Goal: Information Seeking & Learning: Learn about a topic

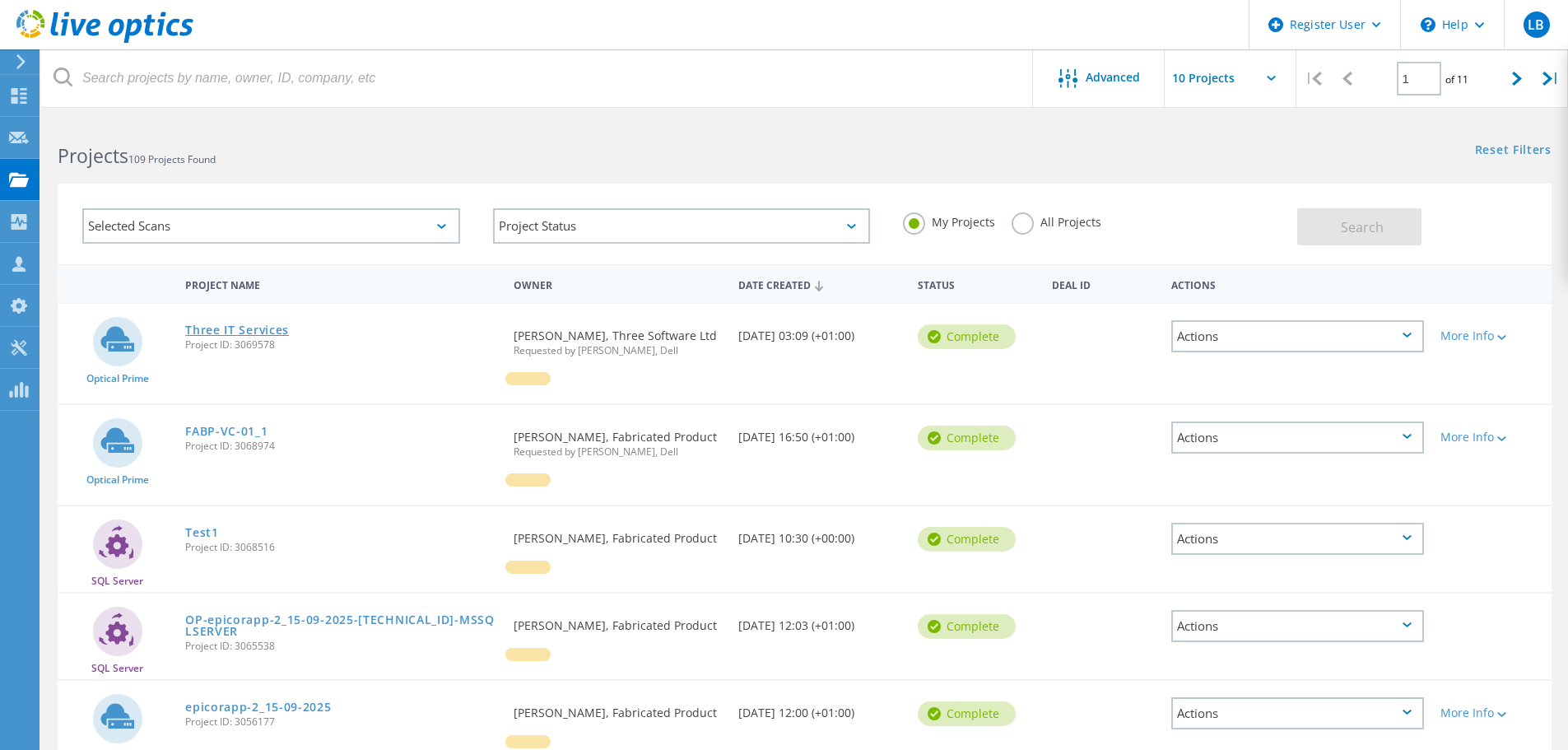
click at [272, 333] on link "Three IT Services" at bounding box center [237, 330] width 104 height 12
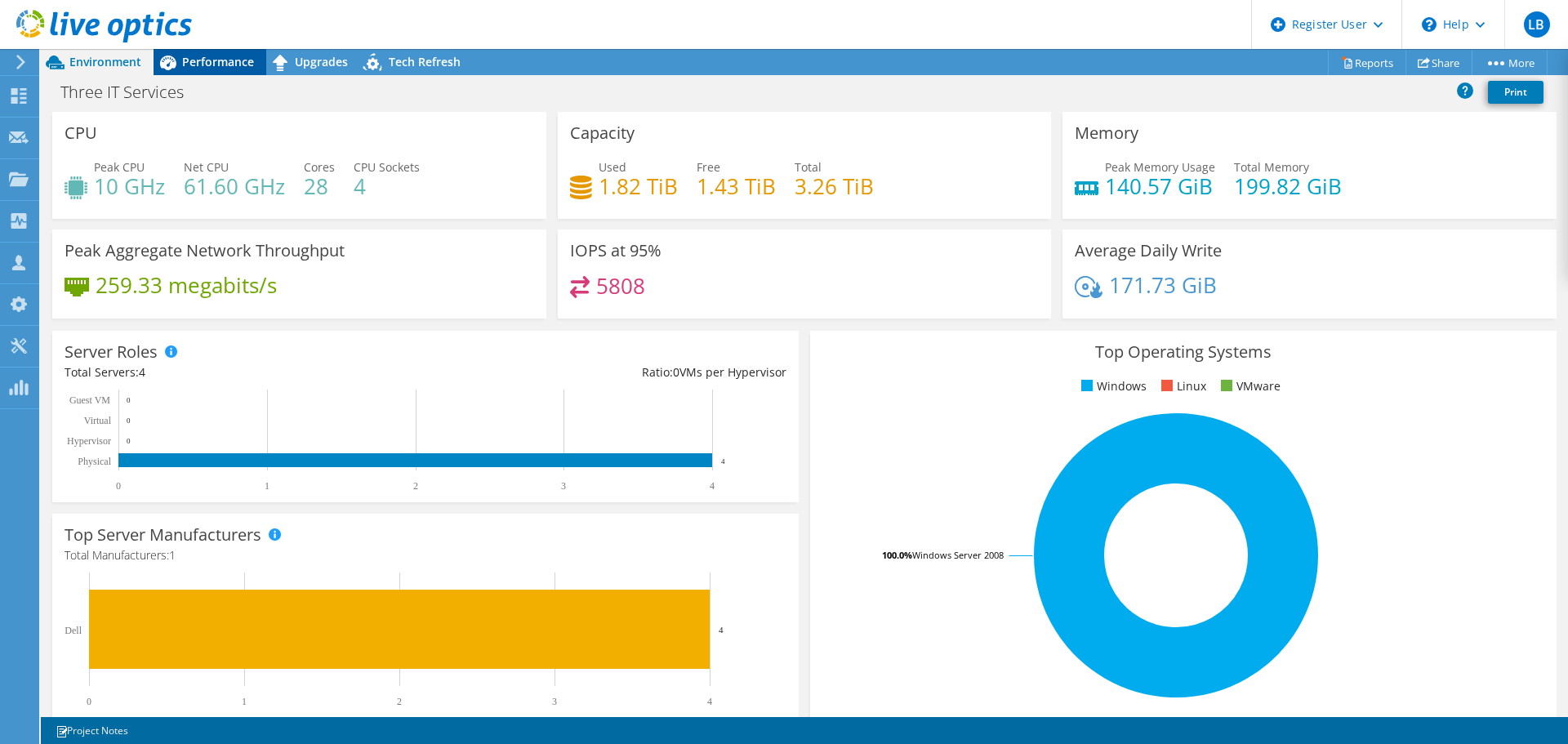
click at [224, 69] on span "Performance" at bounding box center [218, 62] width 71 height 16
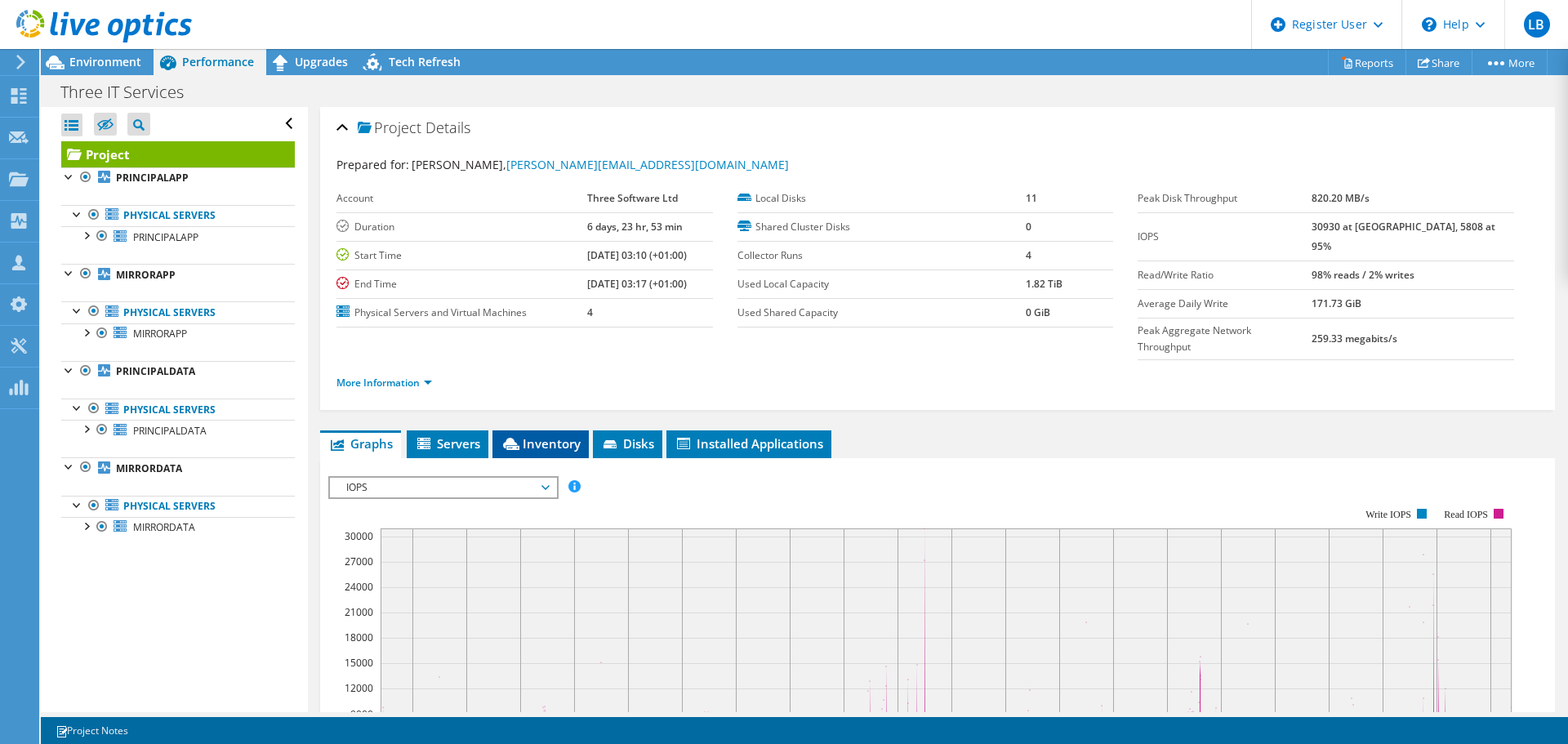
click at [547, 436] on span "Inventory" at bounding box center [541, 444] width 80 height 17
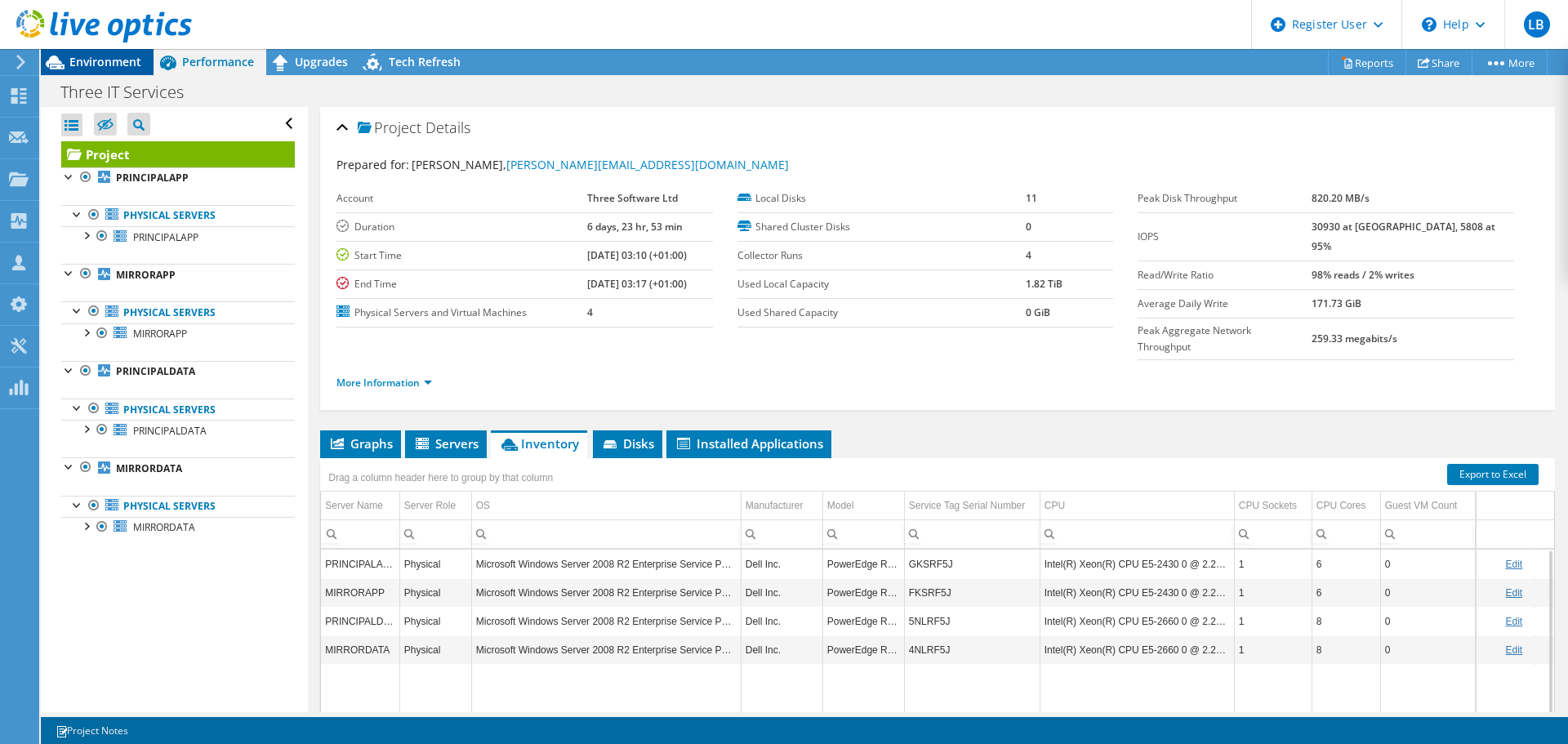
click at [83, 59] on span "Environment" at bounding box center [106, 62] width 71 height 16
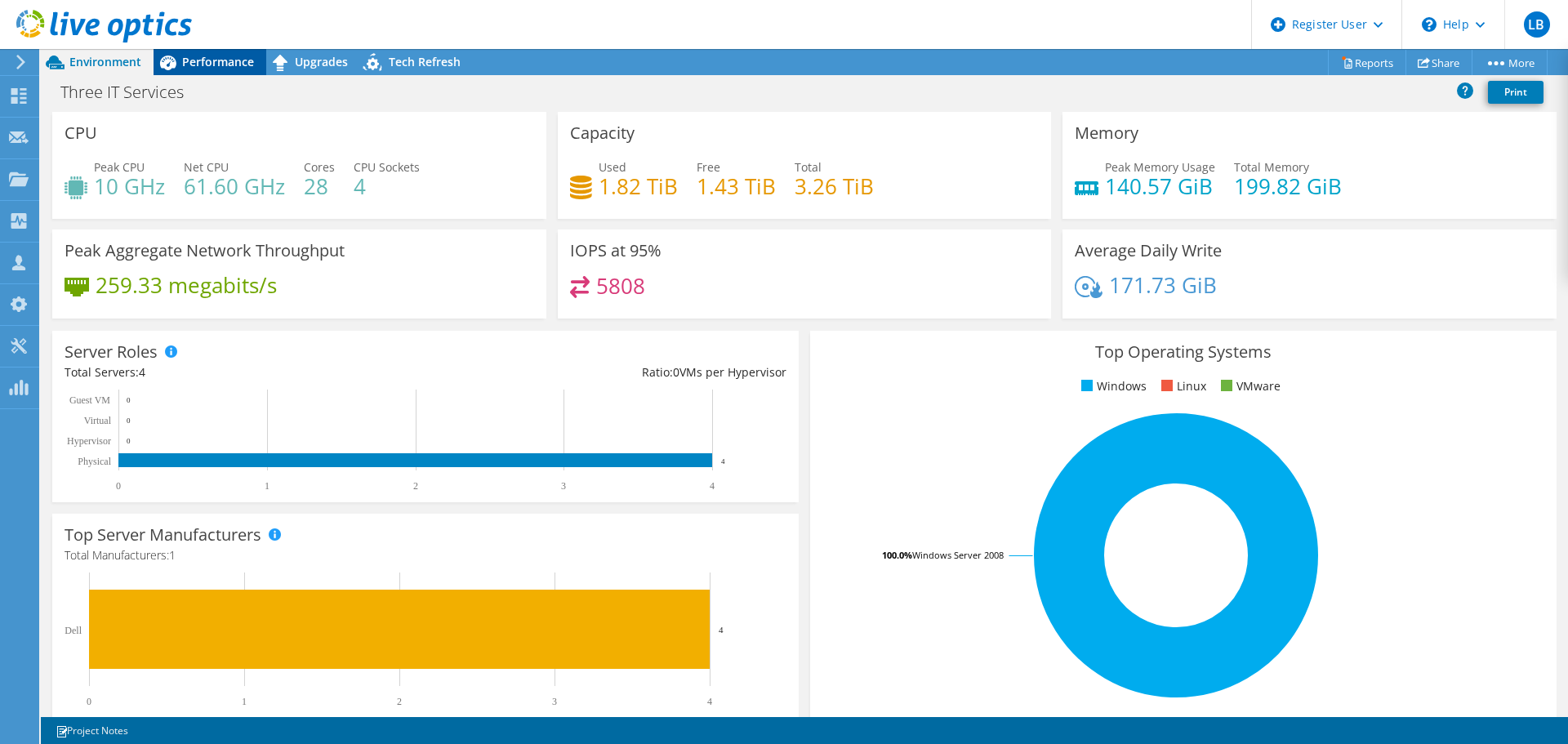
click at [233, 67] on span "Performance" at bounding box center [218, 62] width 71 height 16
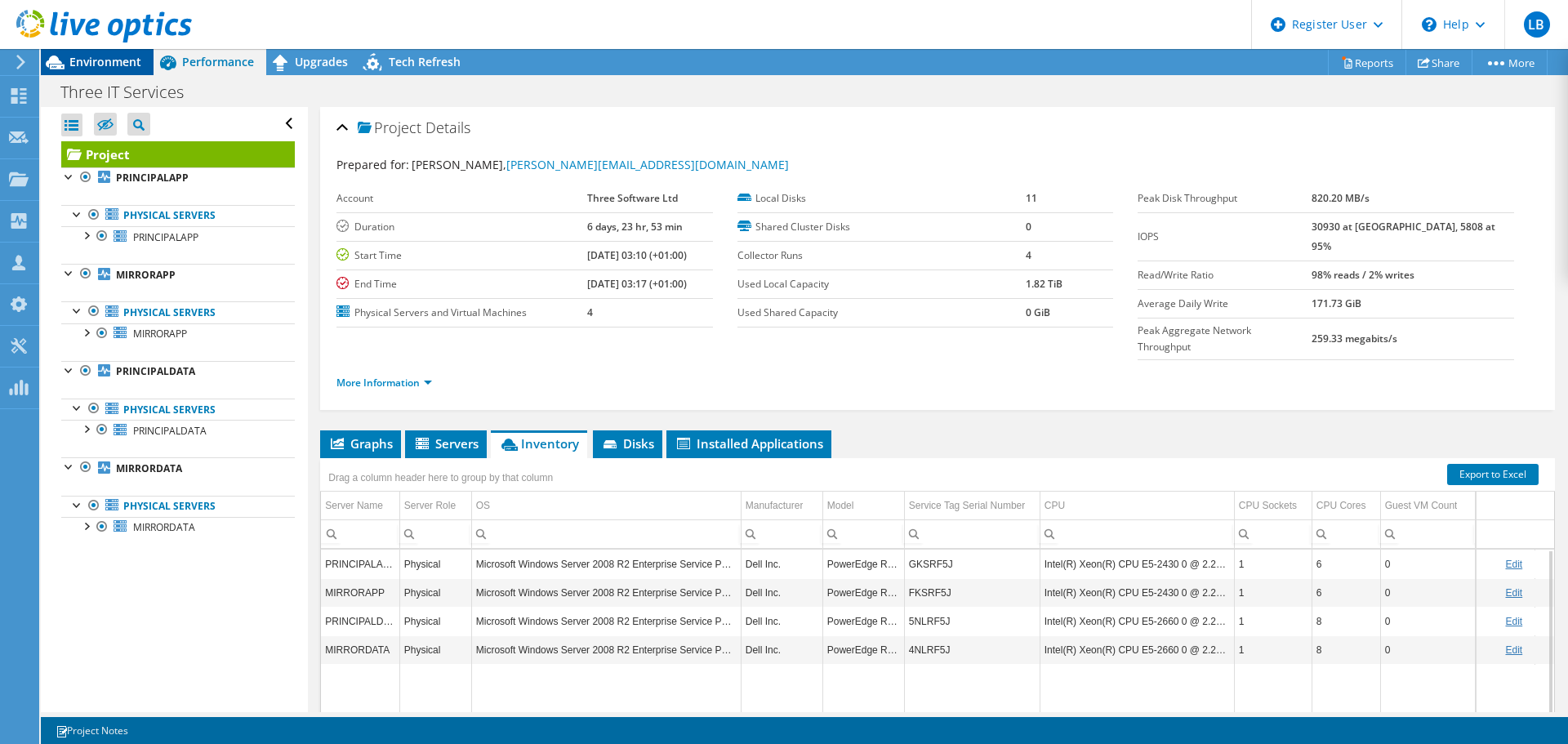
click at [117, 67] on span "Environment" at bounding box center [106, 62] width 71 height 16
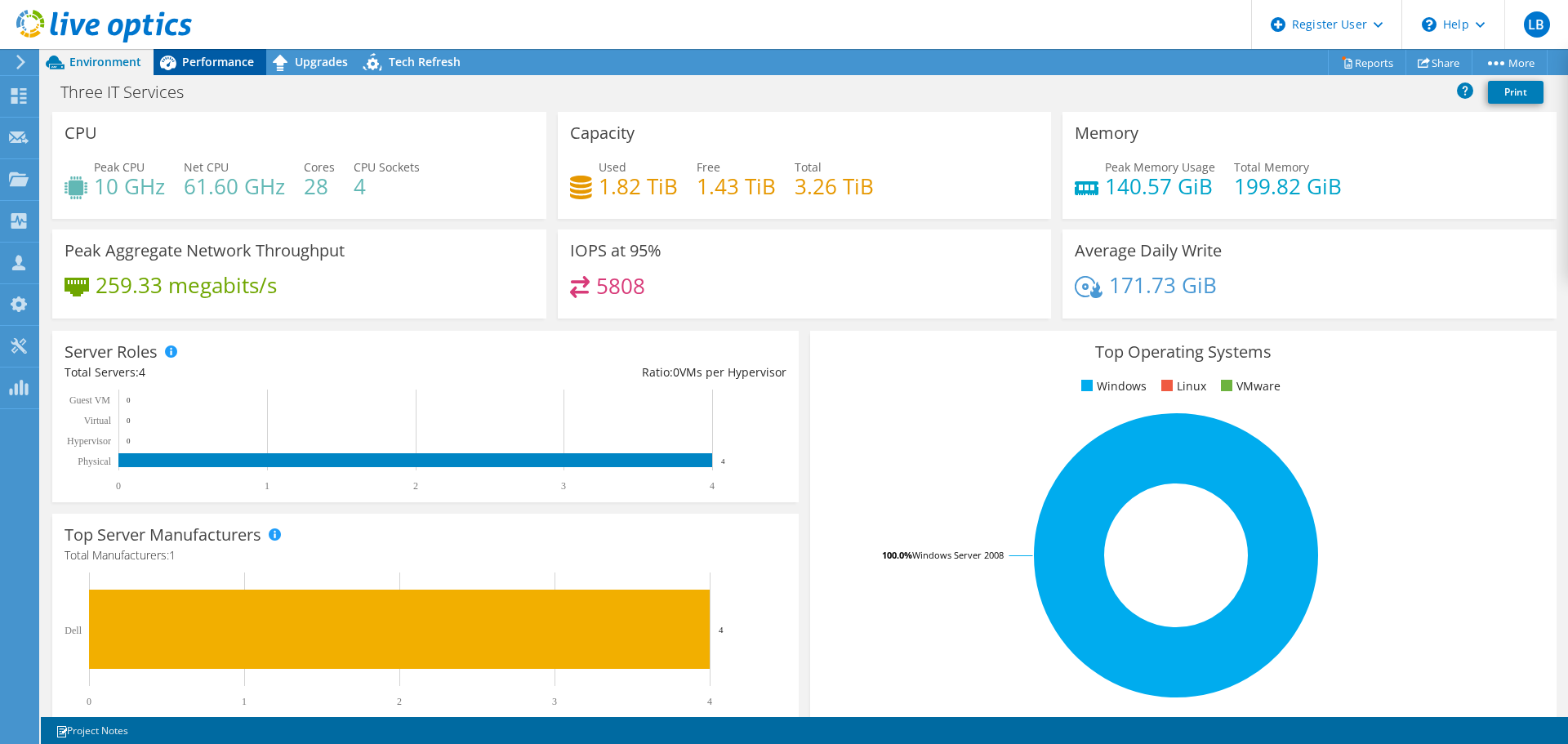
click at [221, 63] on span "Performance" at bounding box center [218, 62] width 71 height 16
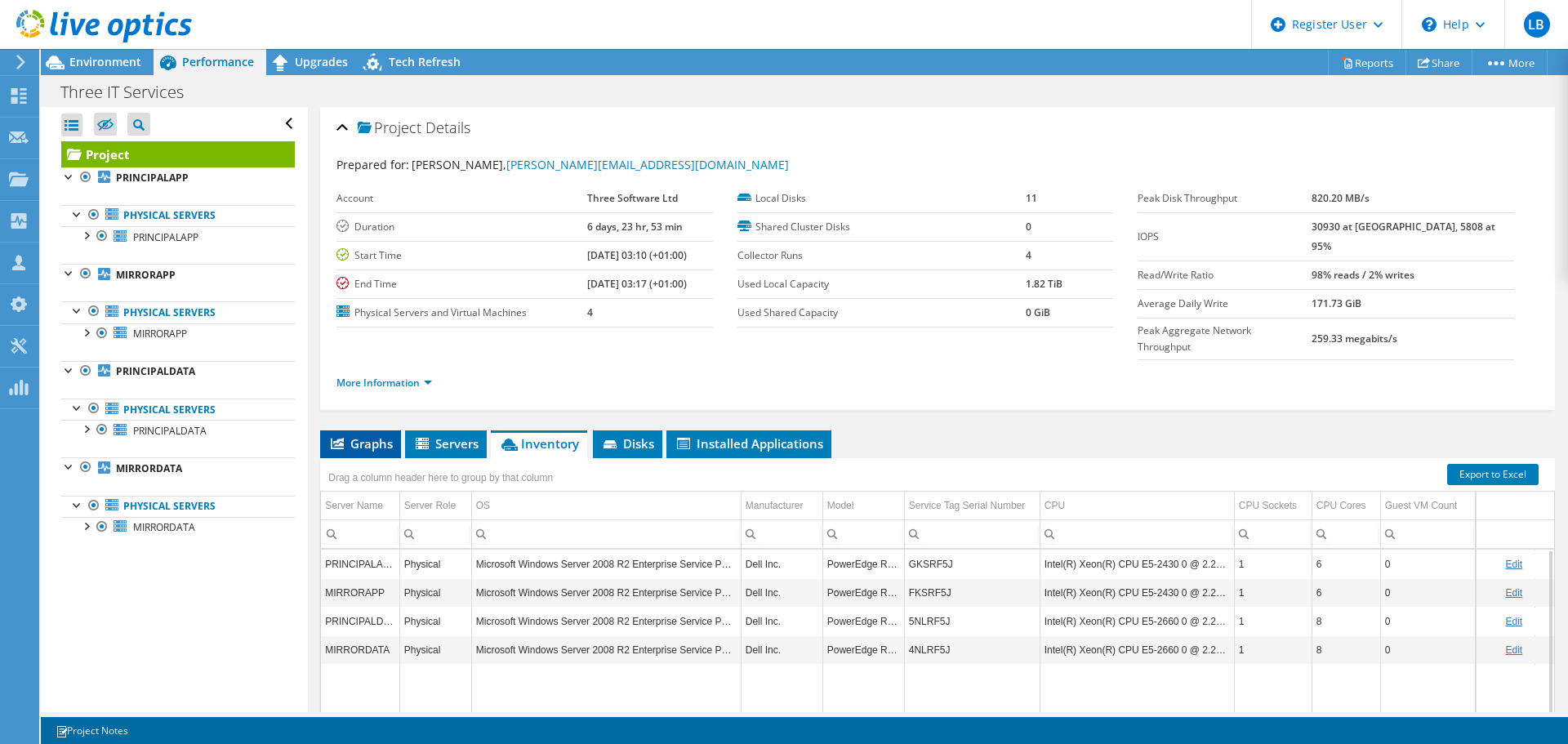
click at [379, 436] on span "Graphs" at bounding box center [361, 444] width 65 height 17
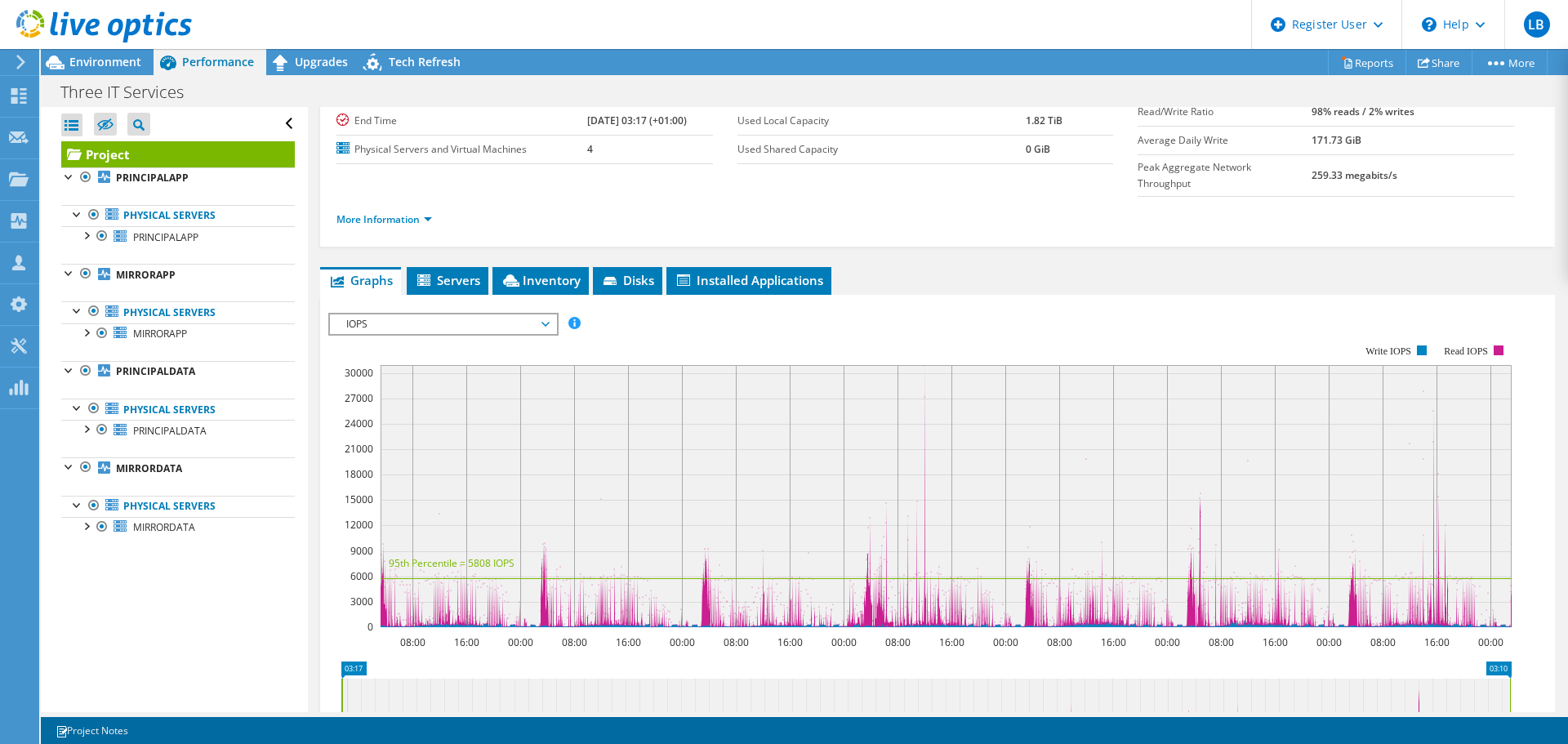
scroll to position [327, 0]
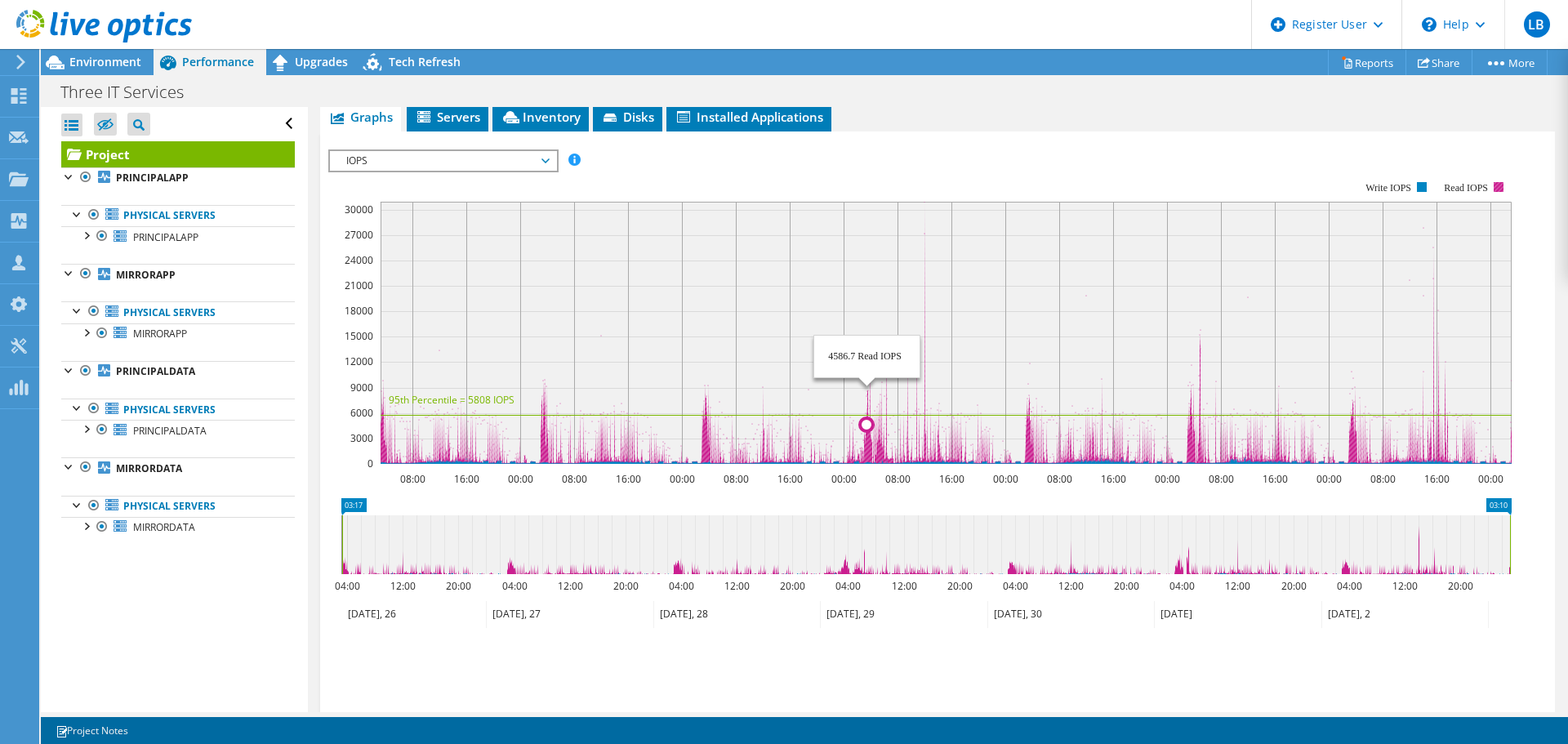
click at [868, 416] on icon at bounding box center [946, 333] width 1133 height 263
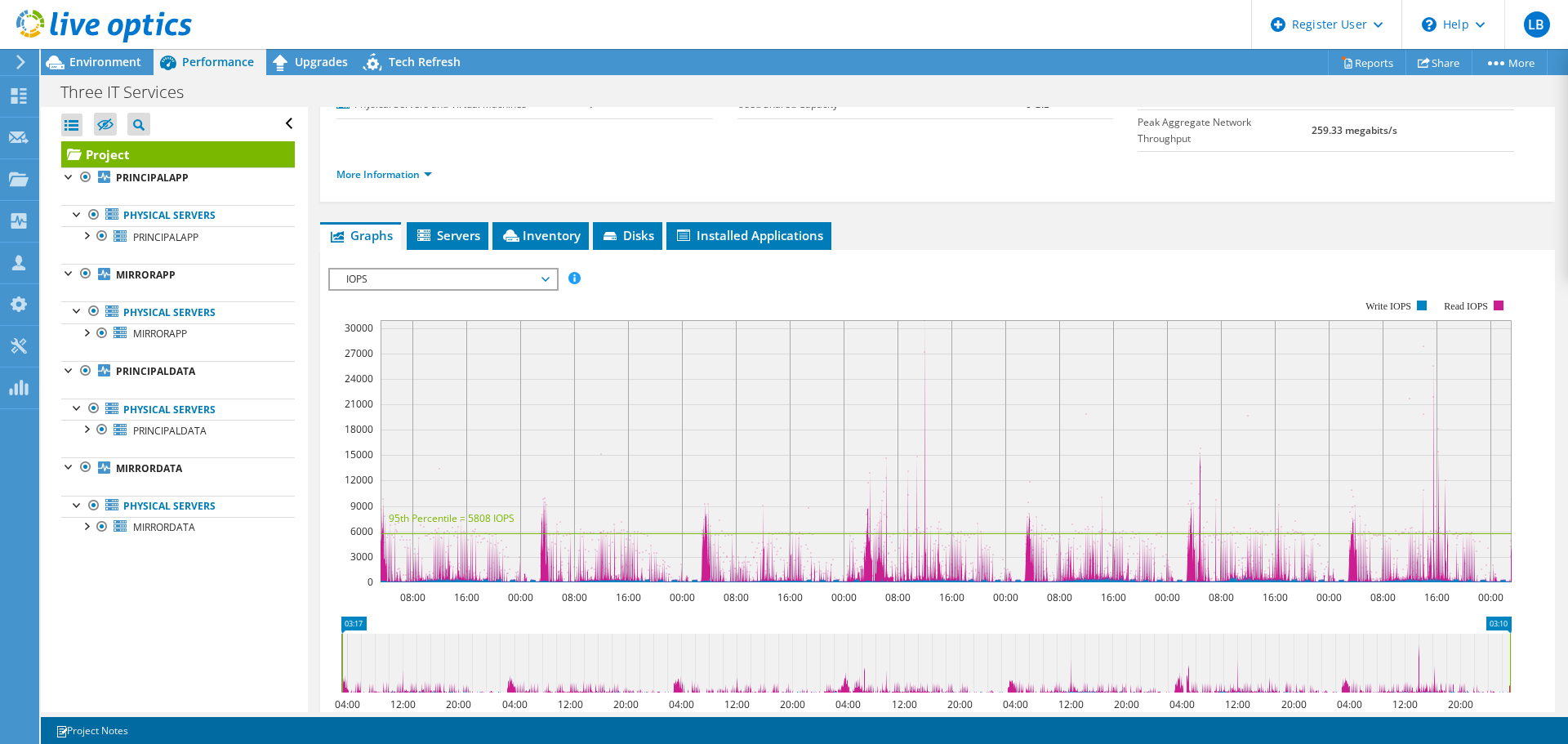
scroll to position [245, 0]
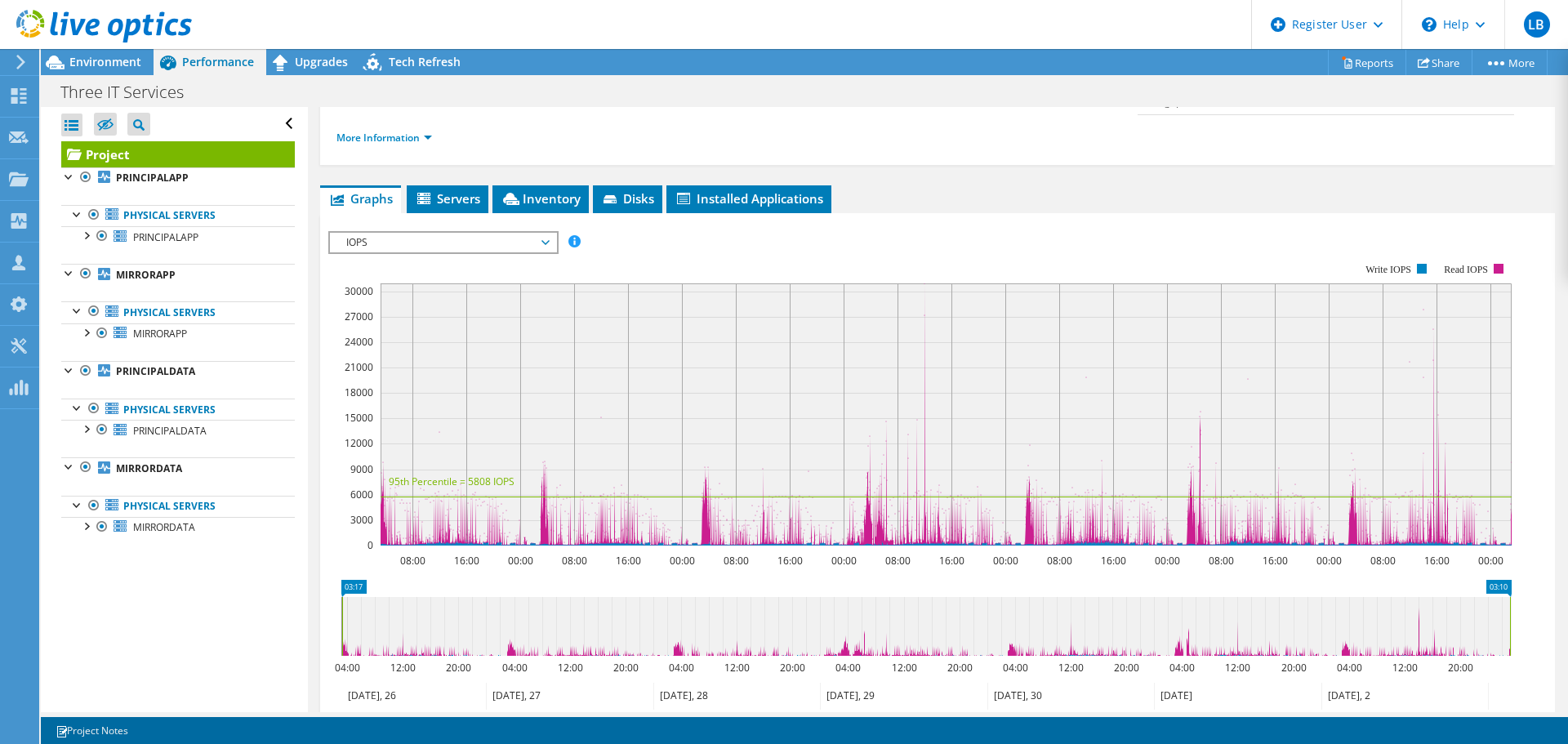
click at [423, 233] on span "IOPS" at bounding box center [443, 243] width 210 height 20
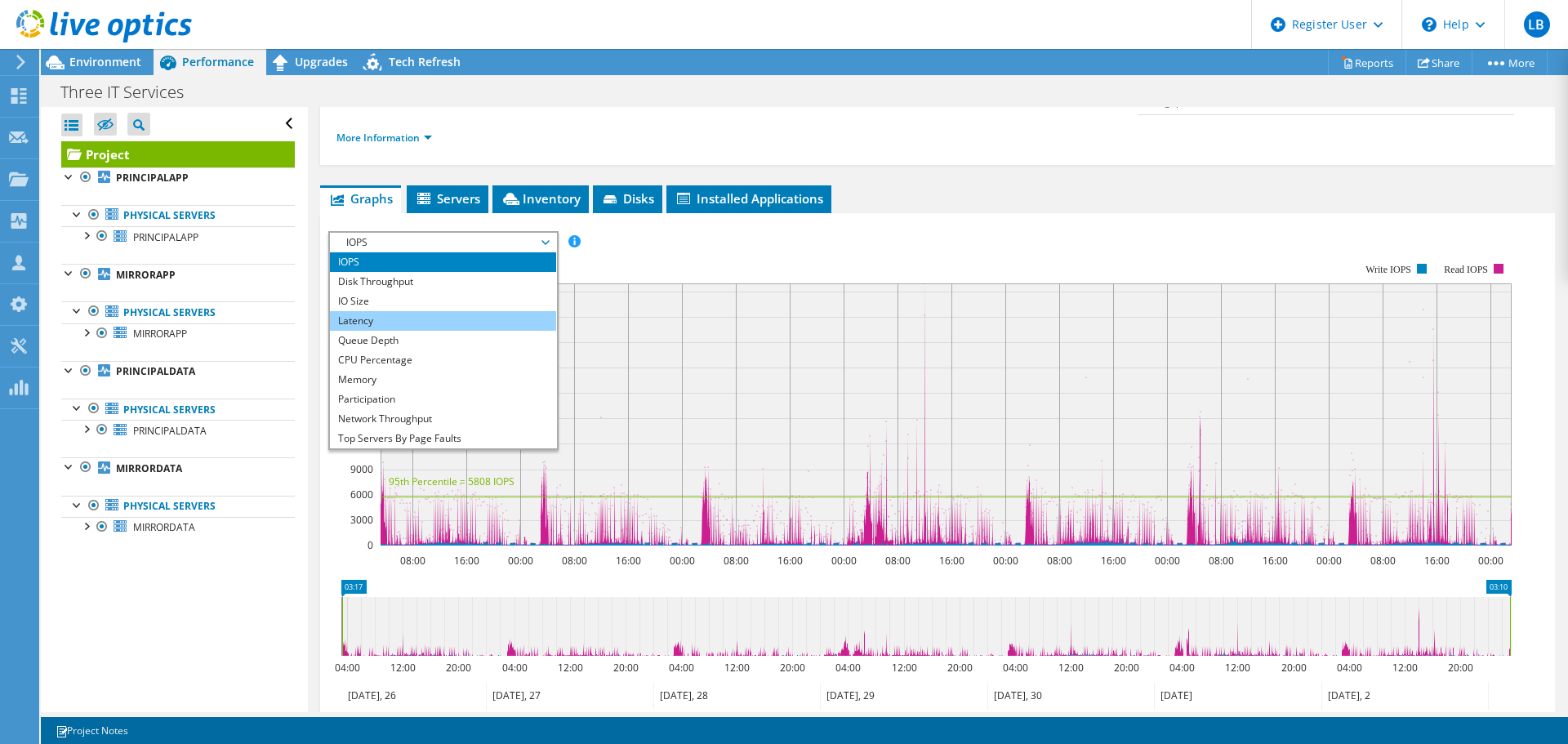
click at [390, 311] on li "Latency" at bounding box center [443, 321] width 226 height 20
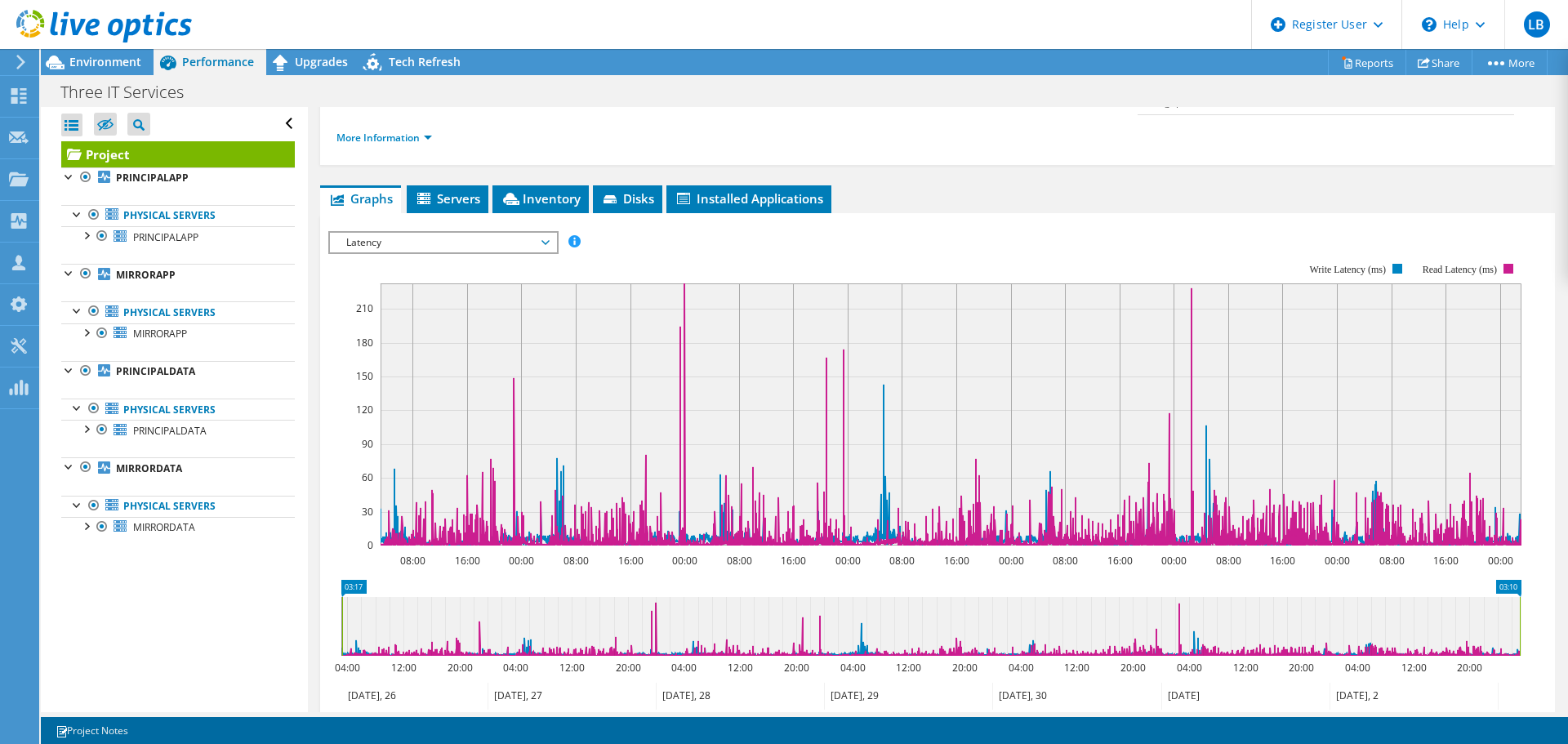
click at [478, 233] on span "Latency" at bounding box center [443, 243] width 210 height 20
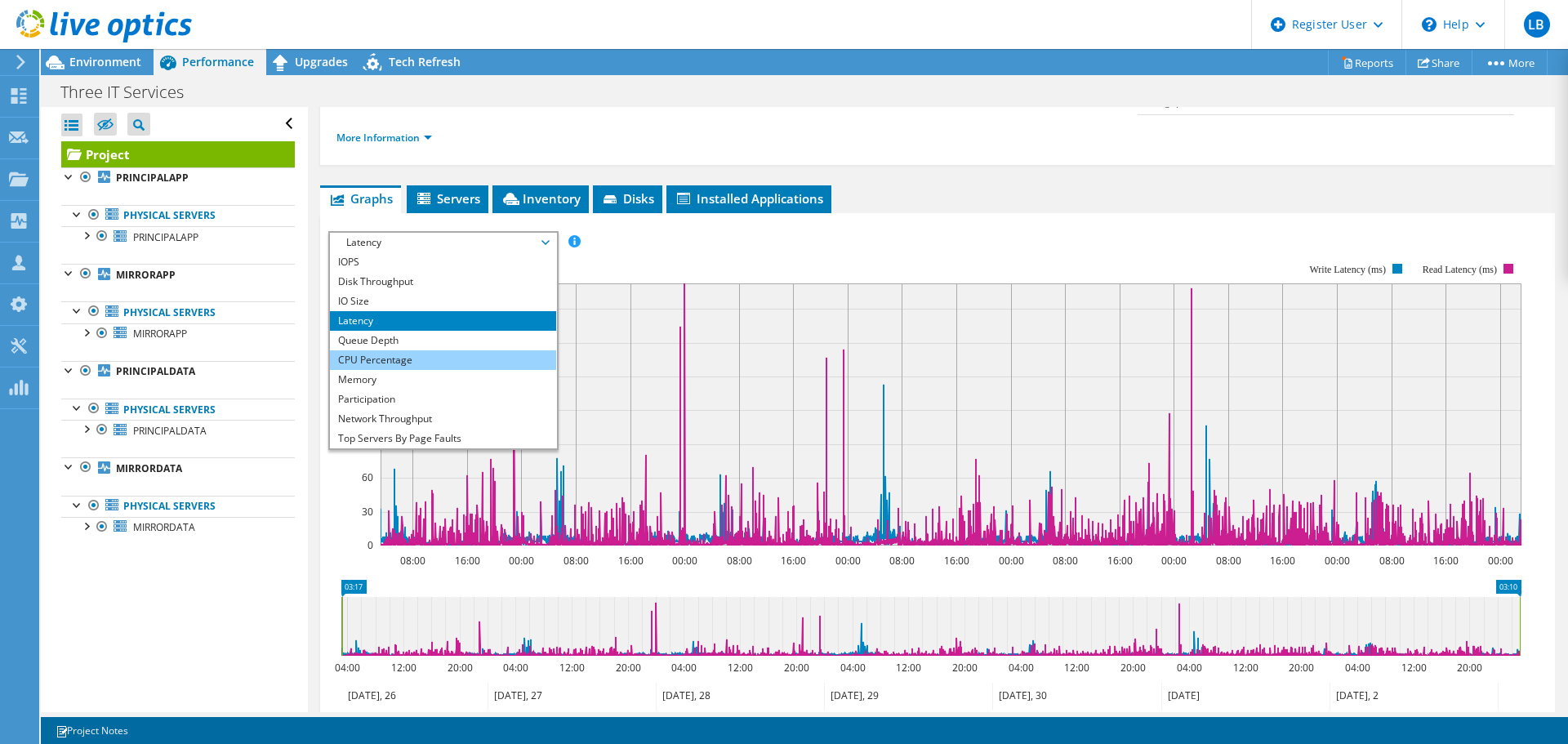
click at [421, 351] on li "CPU Percentage" at bounding box center [443, 361] width 226 height 20
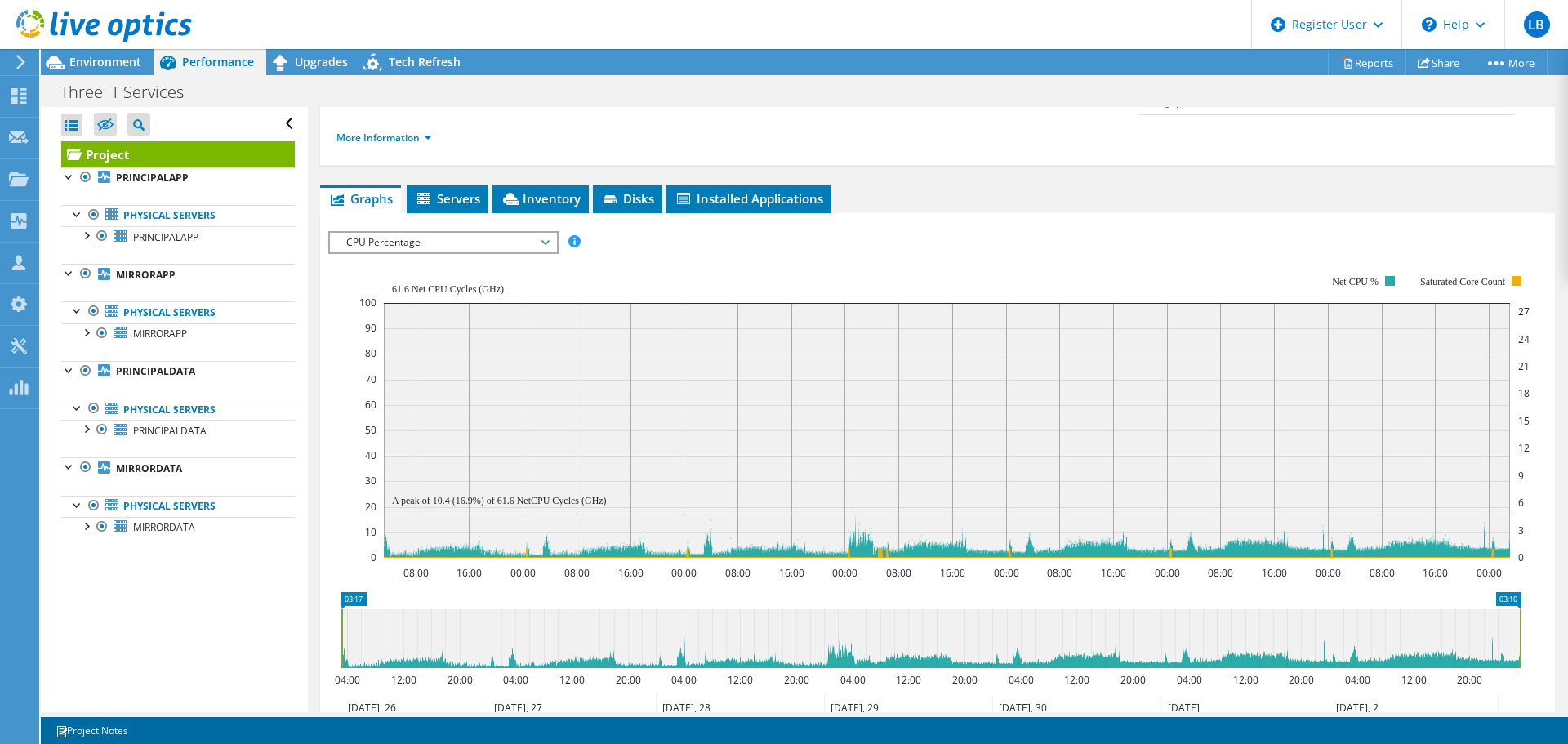
click at [454, 233] on span "CPU Percentage" at bounding box center [443, 243] width 210 height 20
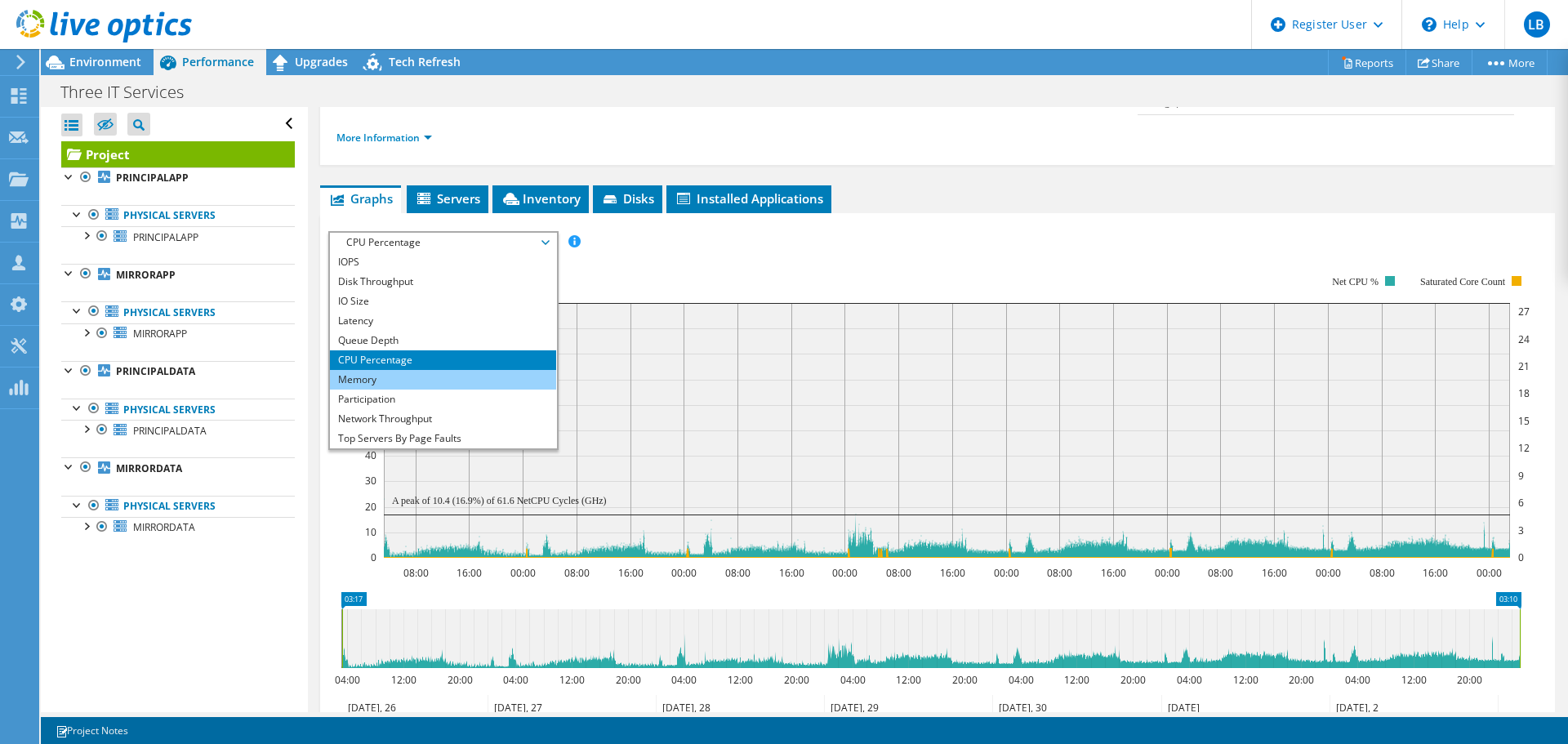
click at [407, 370] on li "Memory" at bounding box center [443, 380] width 226 height 20
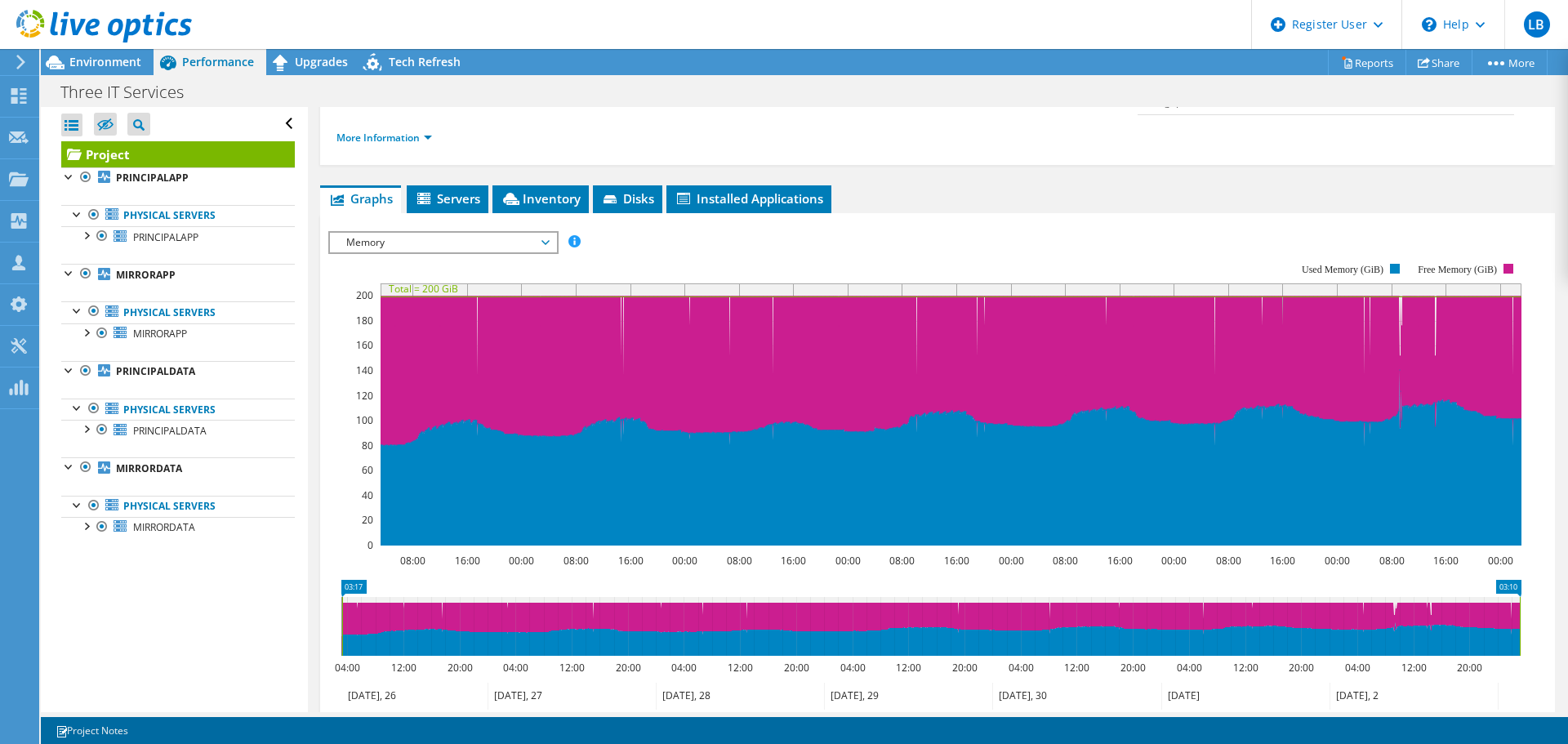
click at [448, 233] on span "Memory" at bounding box center [443, 243] width 210 height 20
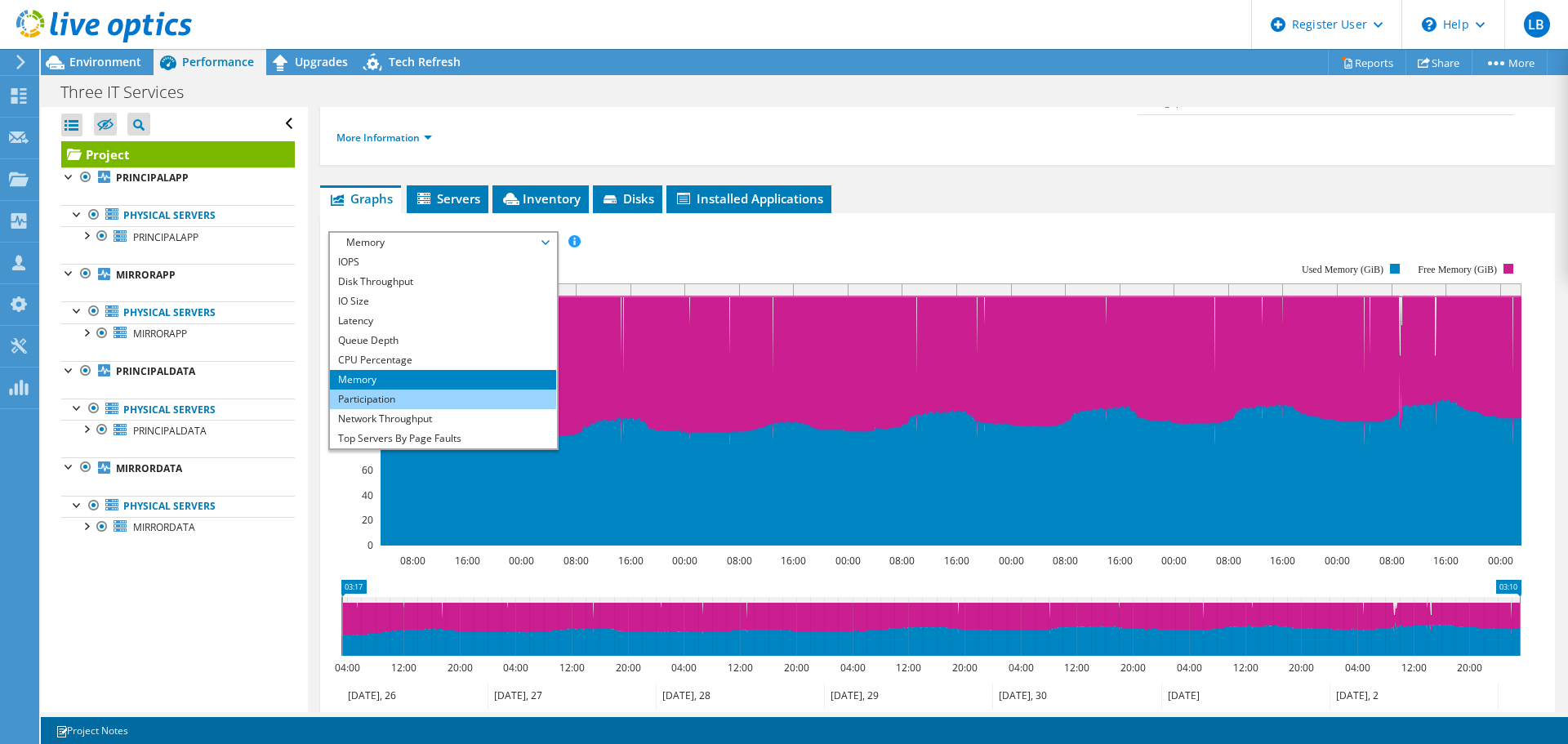
click at [369, 390] on li "Participation" at bounding box center [443, 400] width 226 height 20
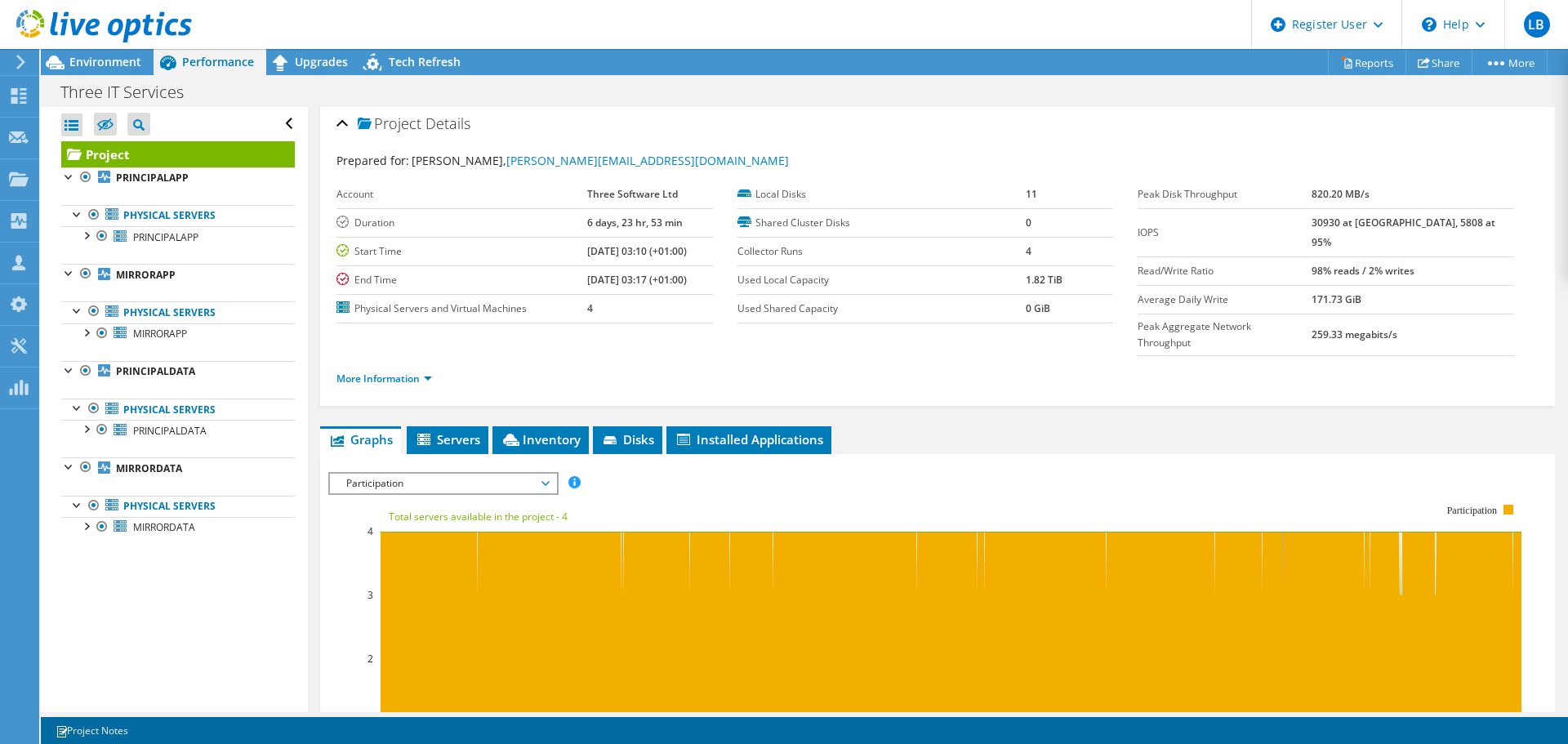
scroll to position [0, 0]
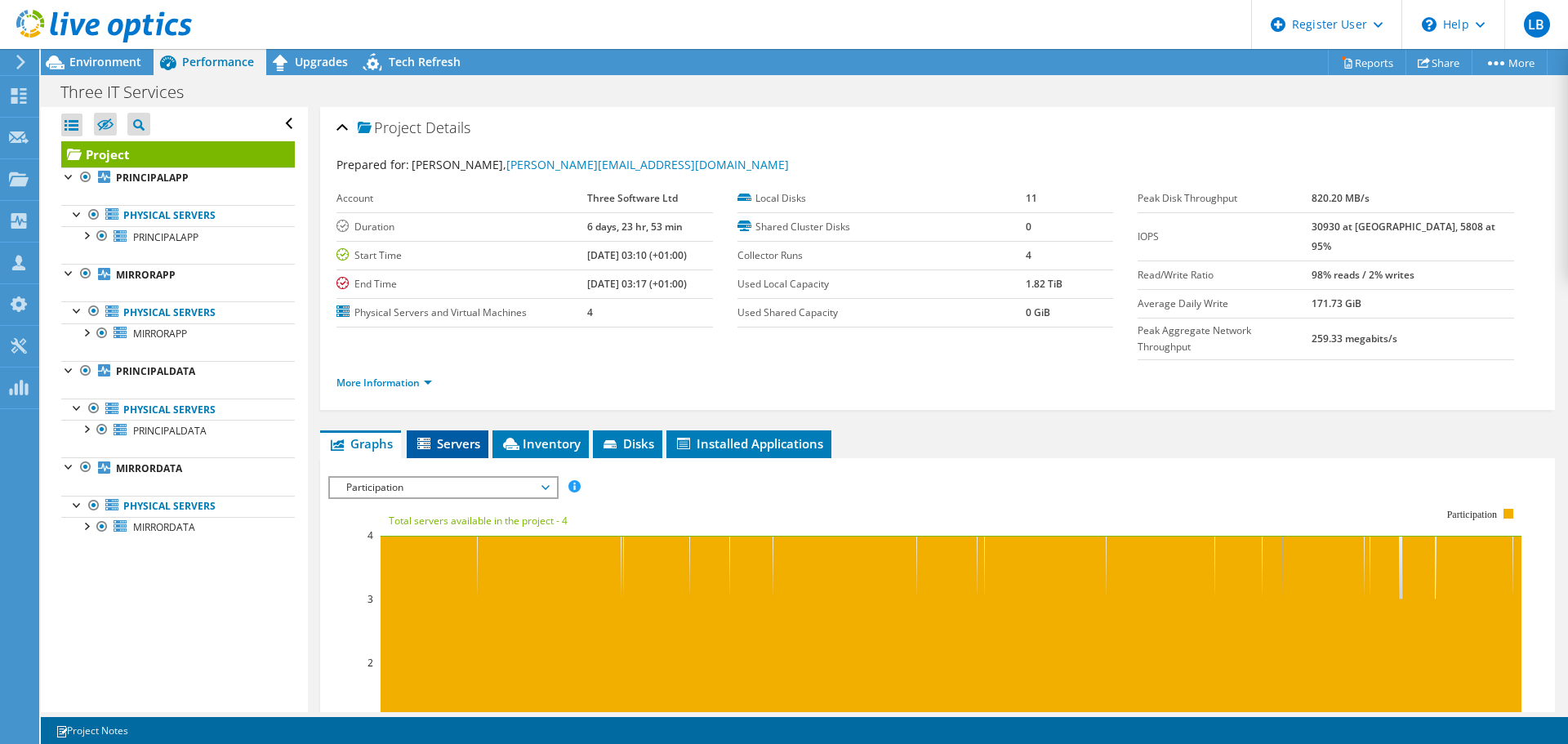
click at [467, 436] on span "Servers" at bounding box center [447, 444] width 66 height 17
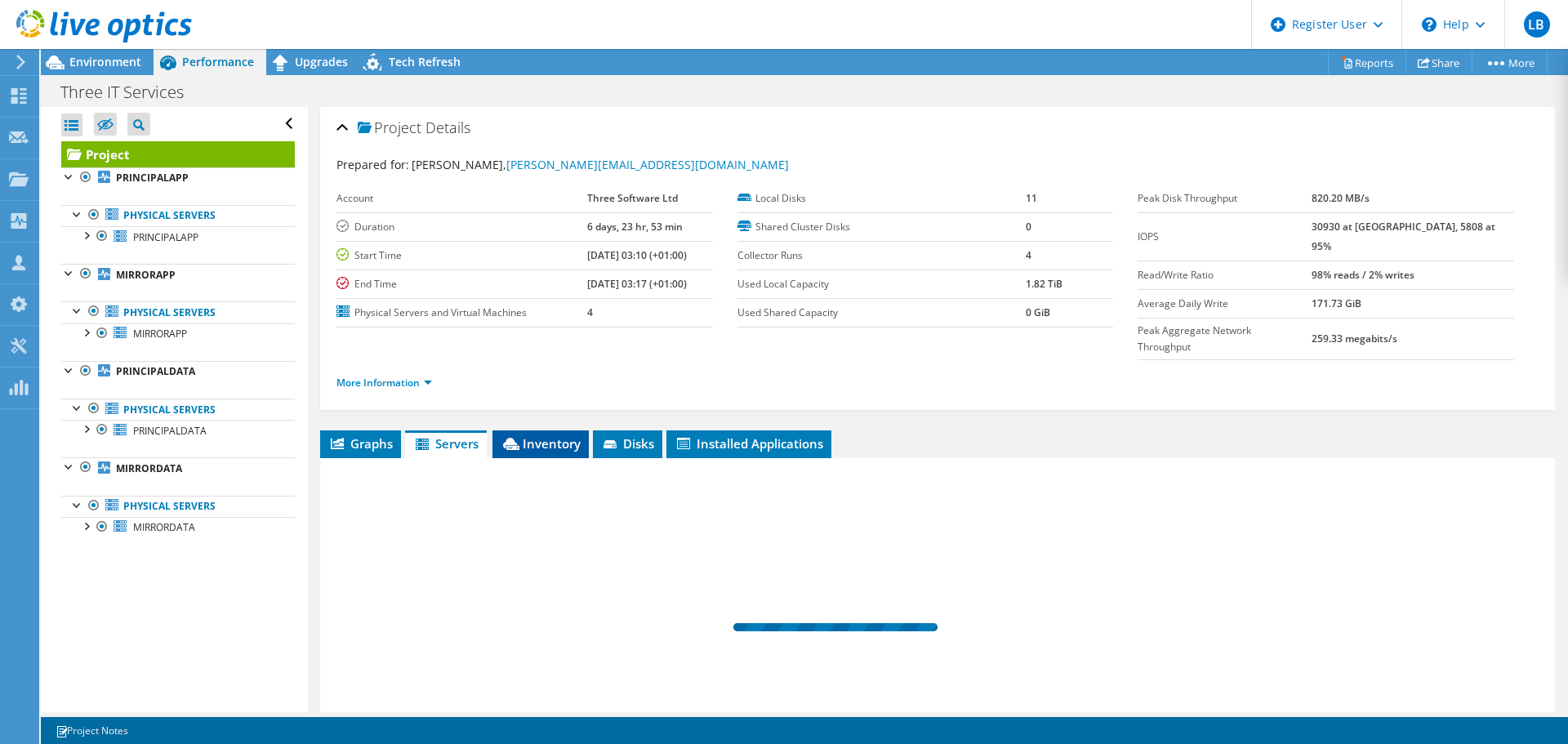
click at [529, 436] on span "Inventory" at bounding box center [541, 444] width 80 height 17
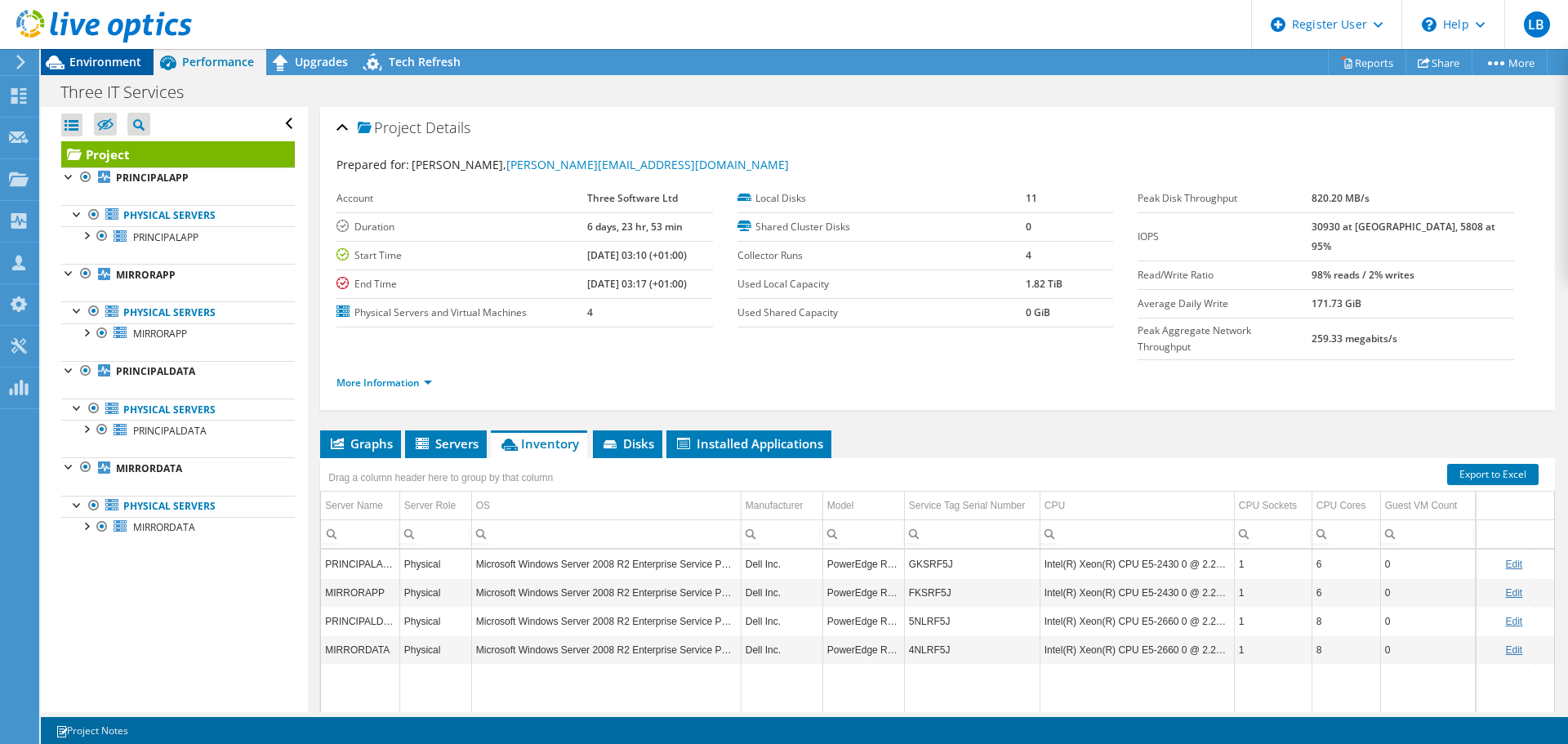
click at [132, 57] on span "Environment" at bounding box center [106, 62] width 71 height 16
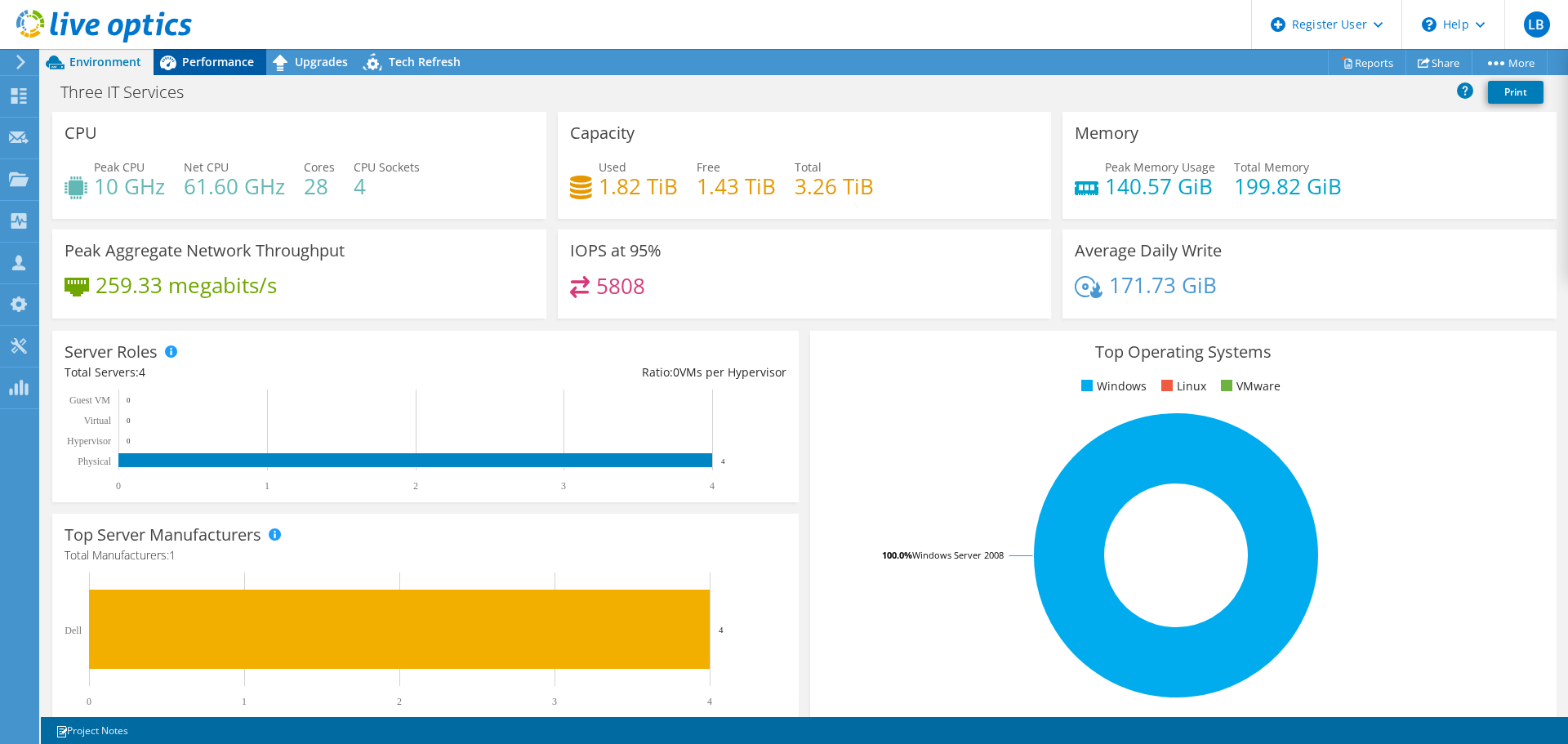
click at [240, 59] on span "Performance" at bounding box center [218, 62] width 71 height 16
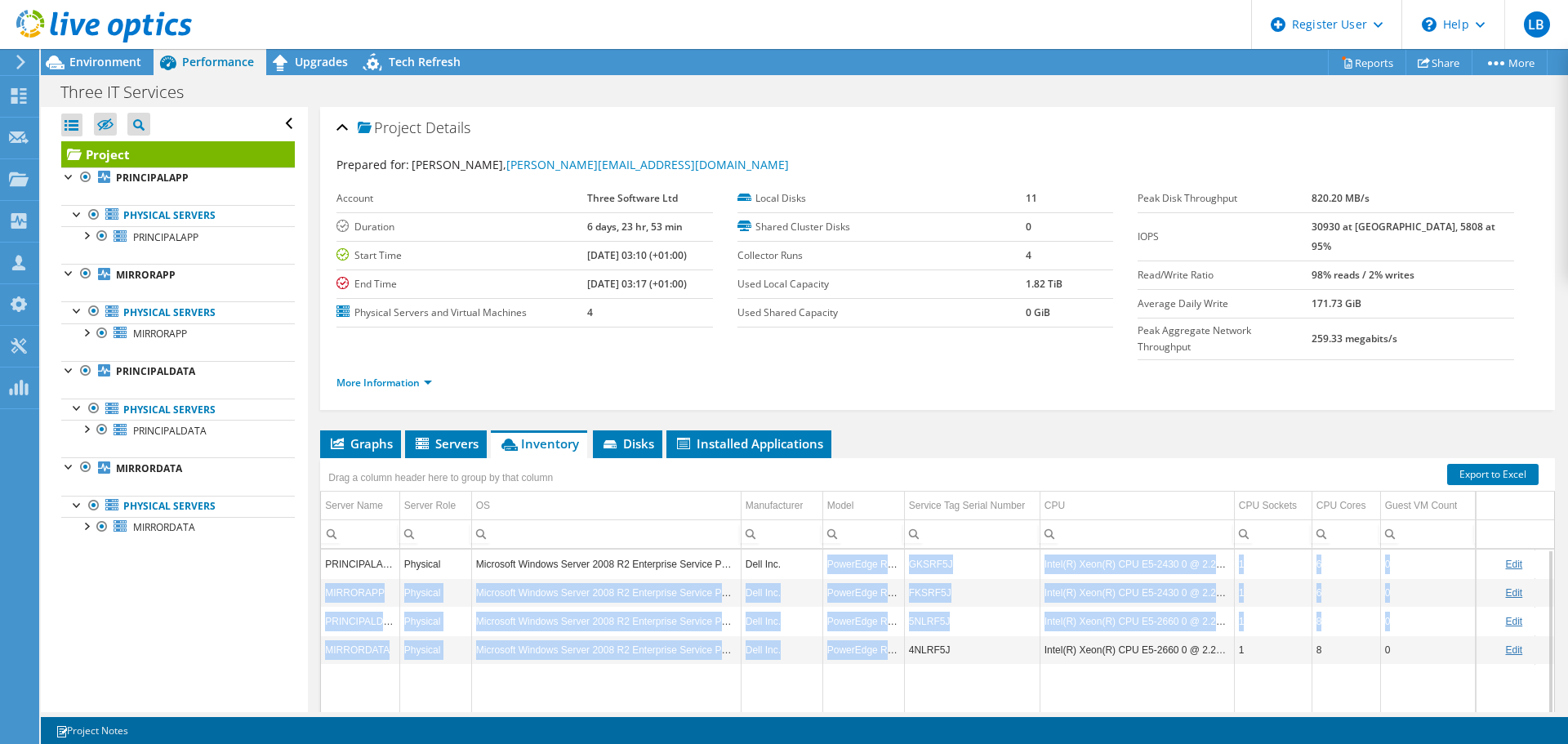
drag, startPoint x: 900, startPoint y: 621, endPoint x: 823, endPoint y: 531, distance: 118.4
click at [823, 550] on tbody "PRINCIPALAPP Physical Microsoft Windows Server 2008 R2 Enterprise Service Pack …" at bounding box center [966, 677] width 1292 height 254
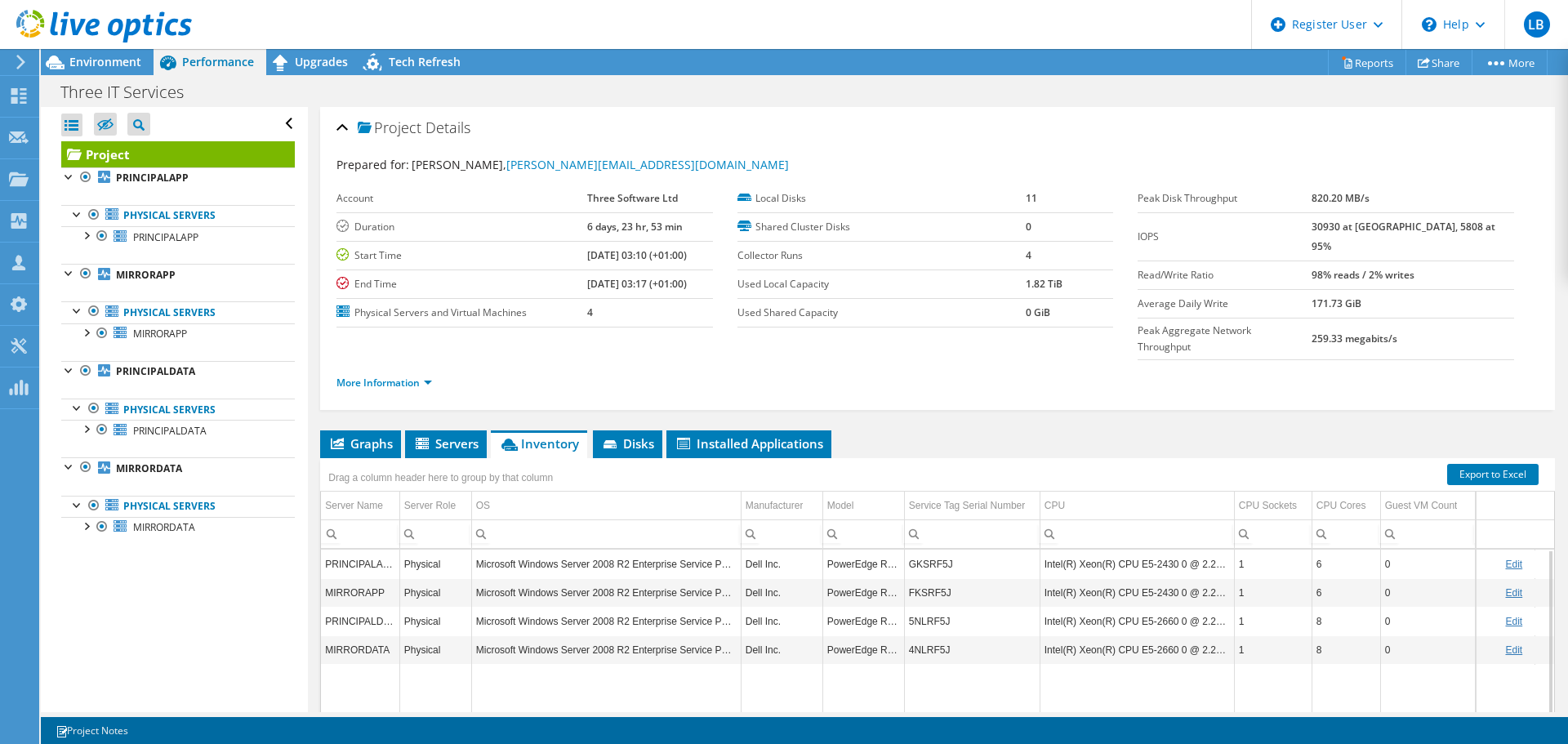
click at [458, 458] on div "Drag a column header here to group by that column" at bounding box center [440, 475] width 241 height 35
click at [455, 431] on li "Servers" at bounding box center [446, 444] width 81 height 27
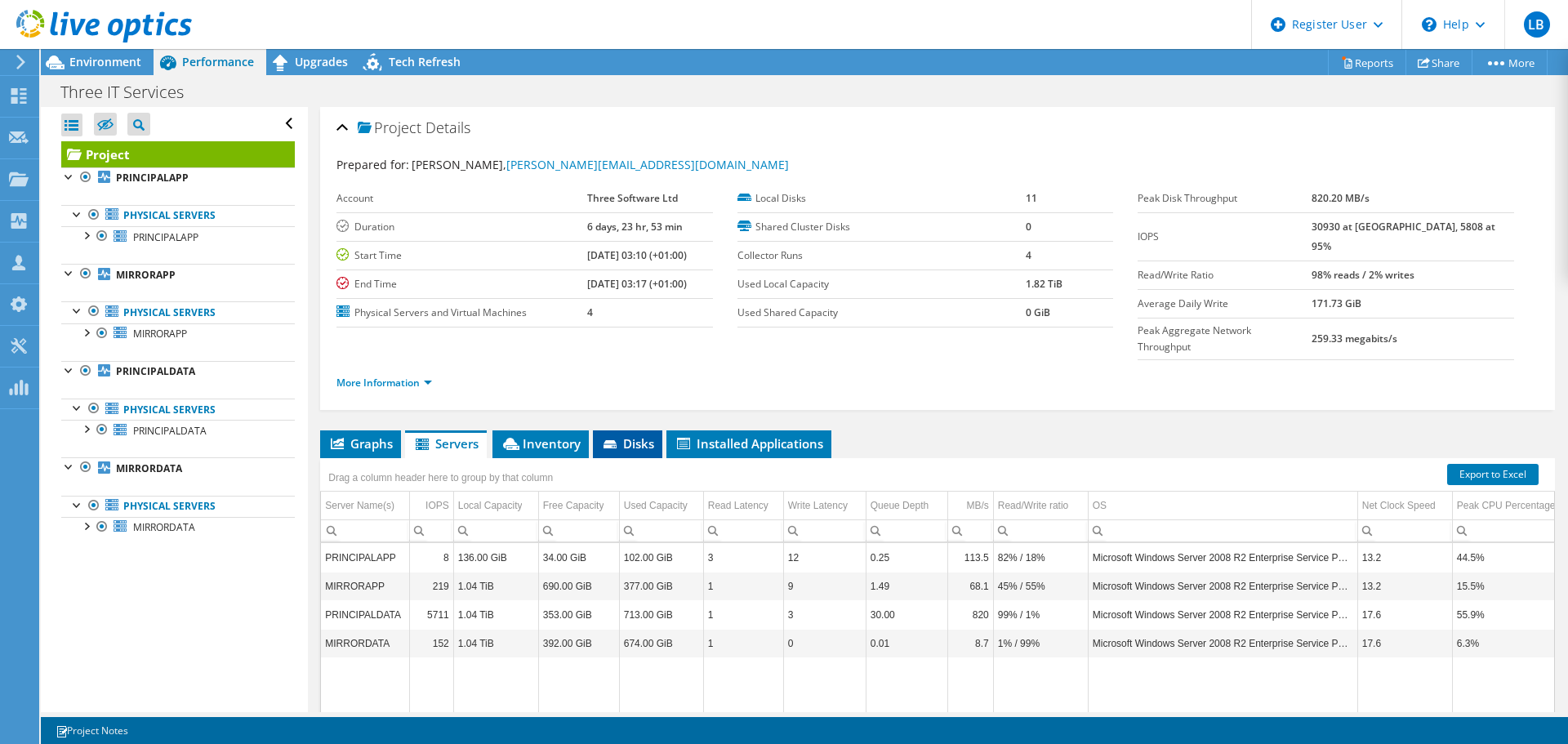
click at [633, 436] on span "Disks" at bounding box center [627, 444] width 53 height 17
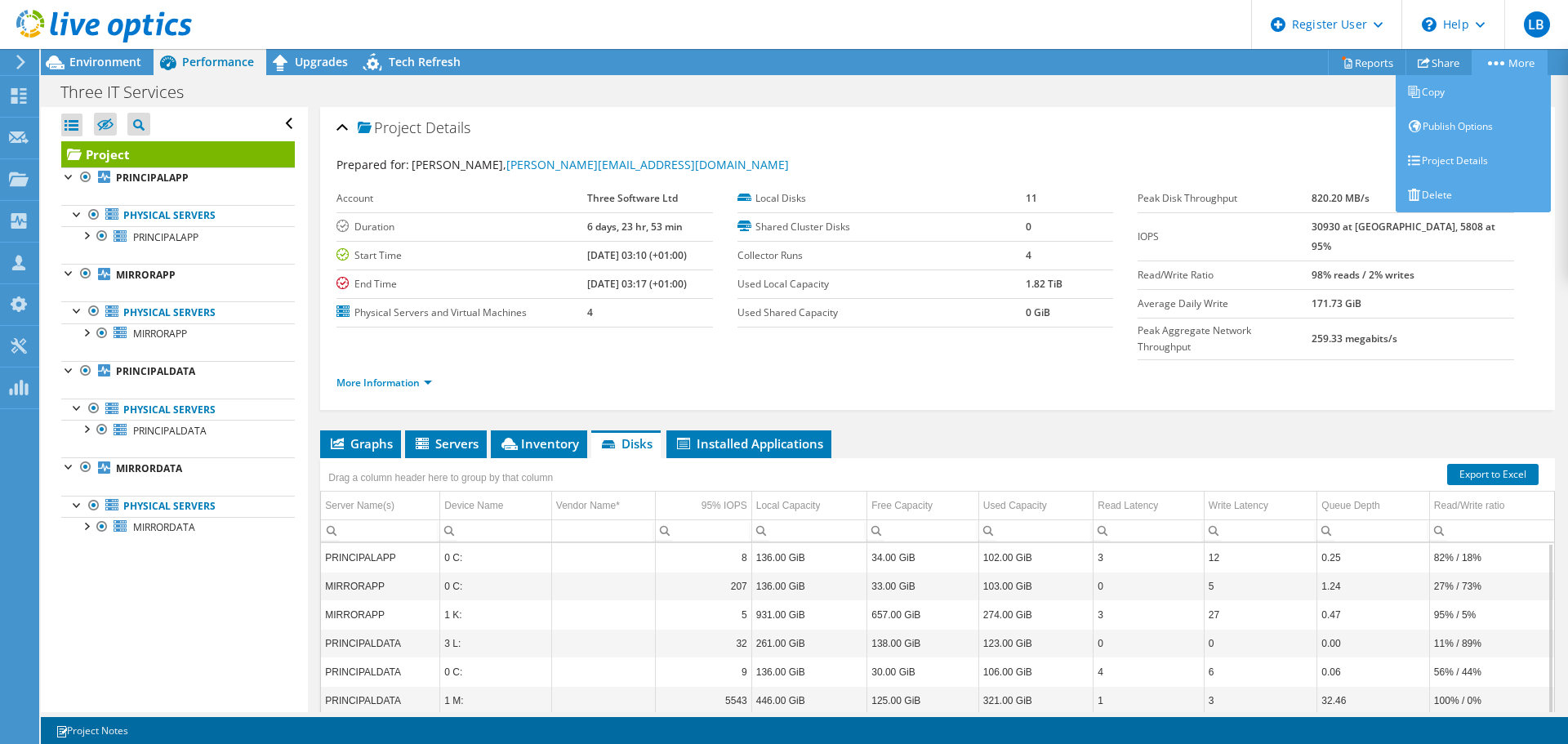
click at [1496, 63] on icon at bounding box center [1497, 63] width 17 height 4
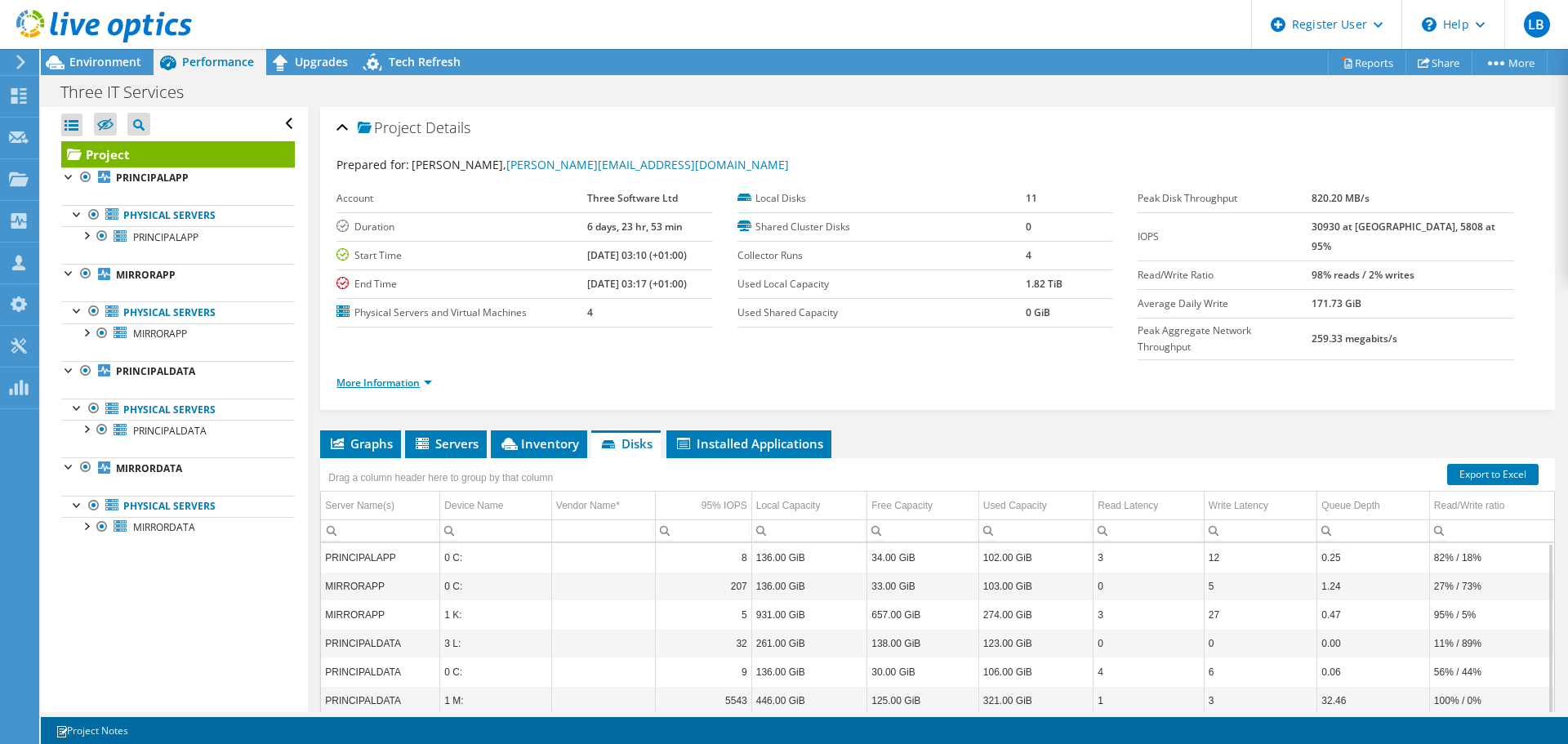
click at [427, 376] on link "More Information" at bounding box center [384, 382] width 96 height 14
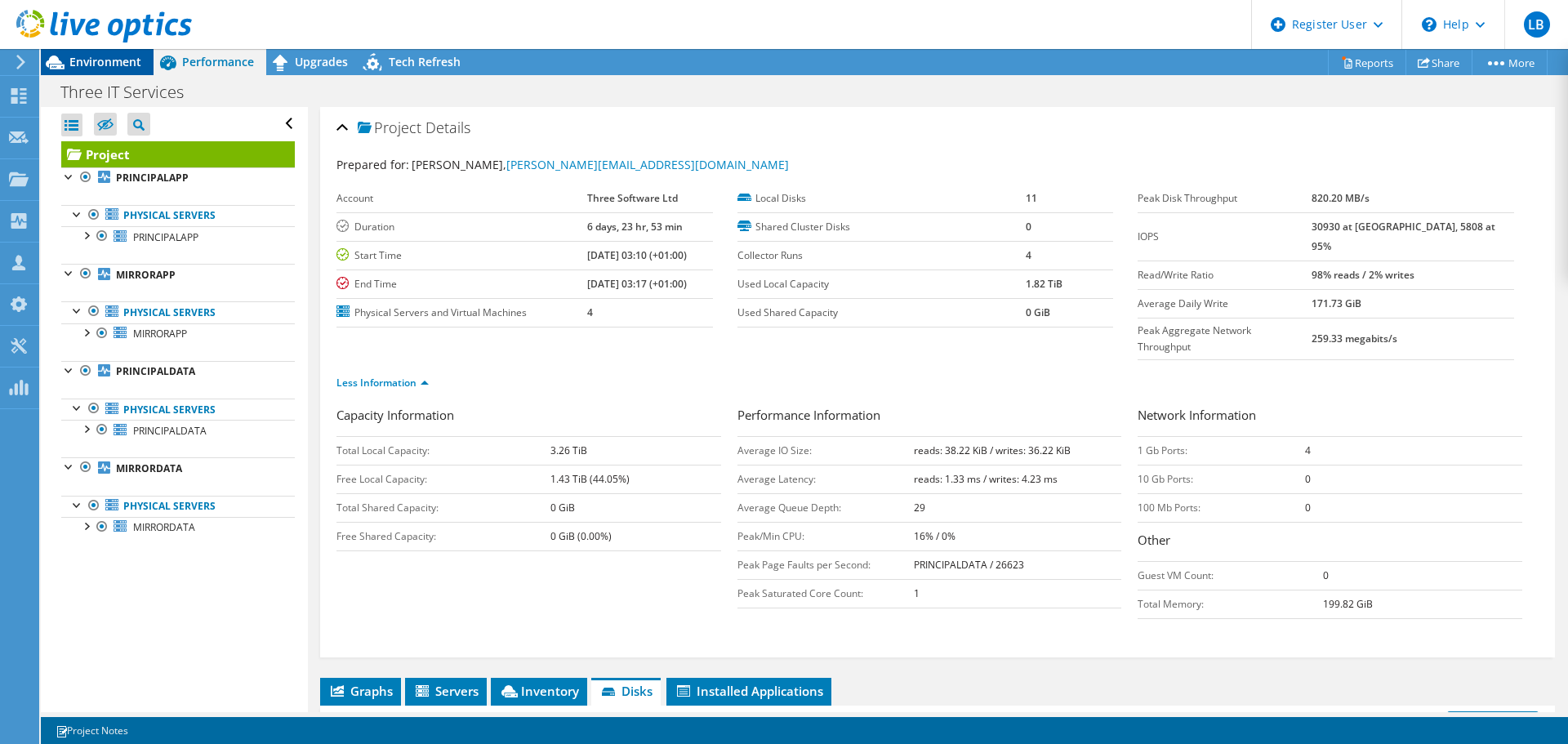
click at [90, 57] on span "Environment" at bounding box center [106, 62] width 71 height 16
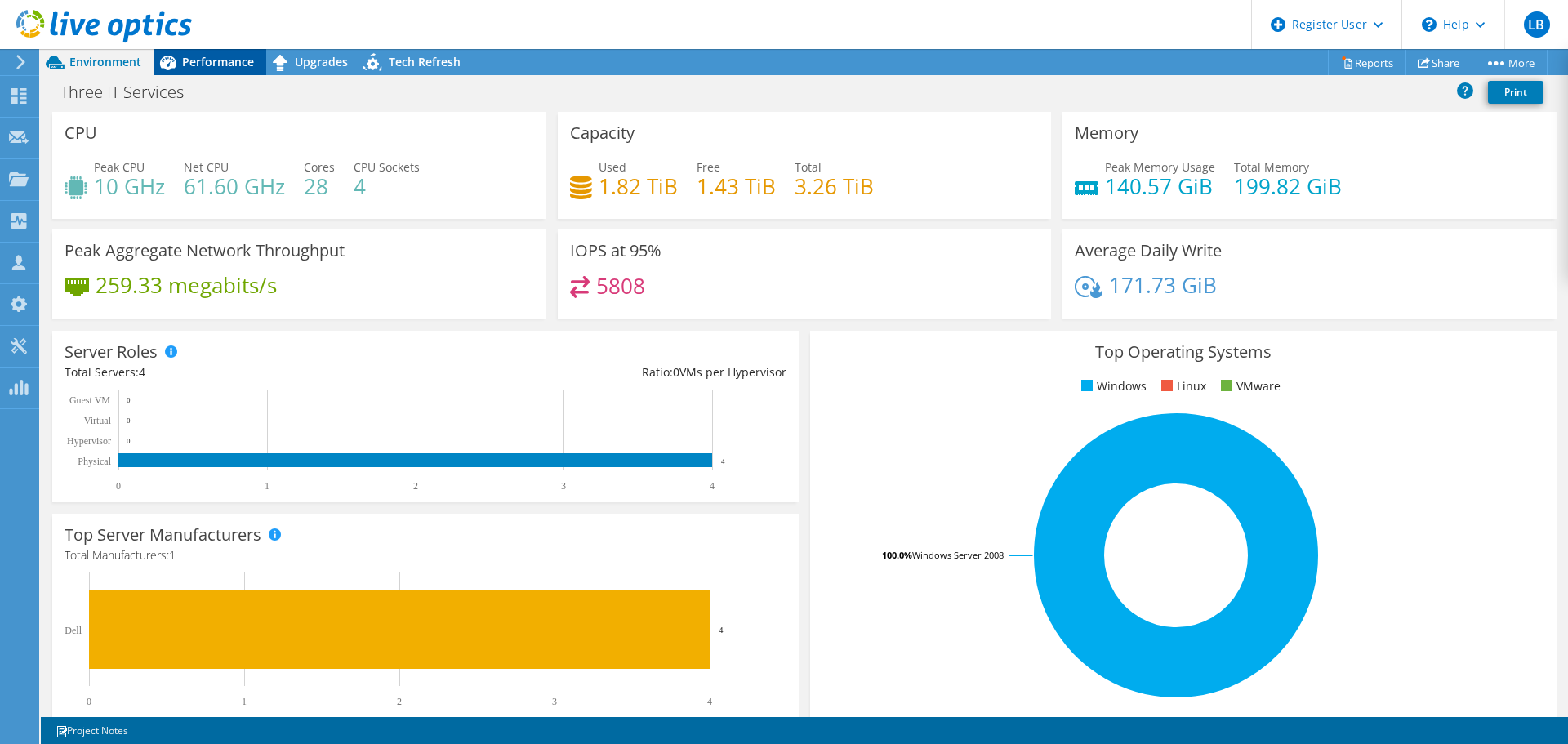
click at [215, 67] on span "Performance" at bounding box center [218, 62] width 71 height 16
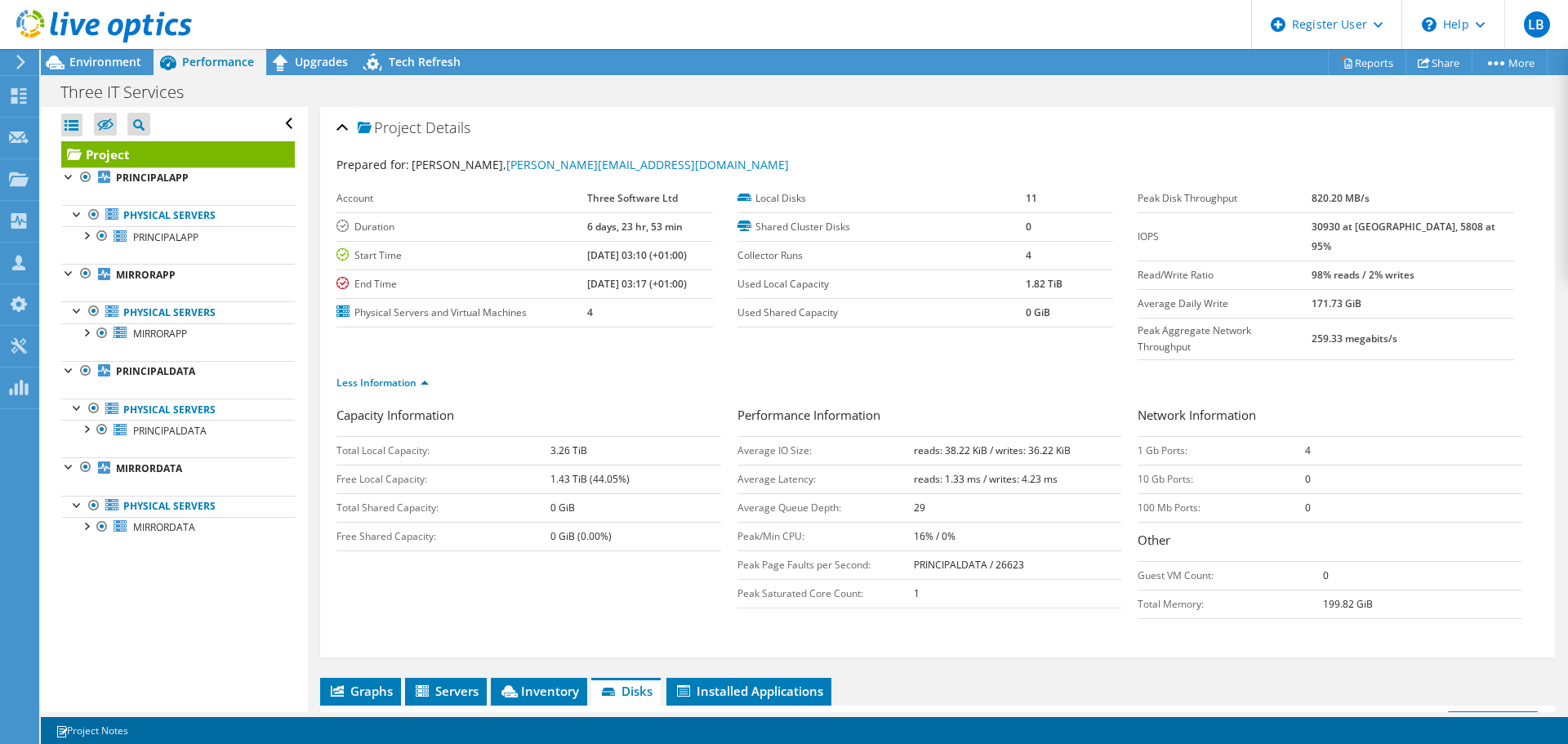
drag, startPoint x: 1313, startPoint y: 422, endPoint x: 1291, endPoint y: 422, distance: 22.0
click at [1291, 436] on tr "1 Gb Ports: 4" at bounding box center [1330, 451] width 385 height 28
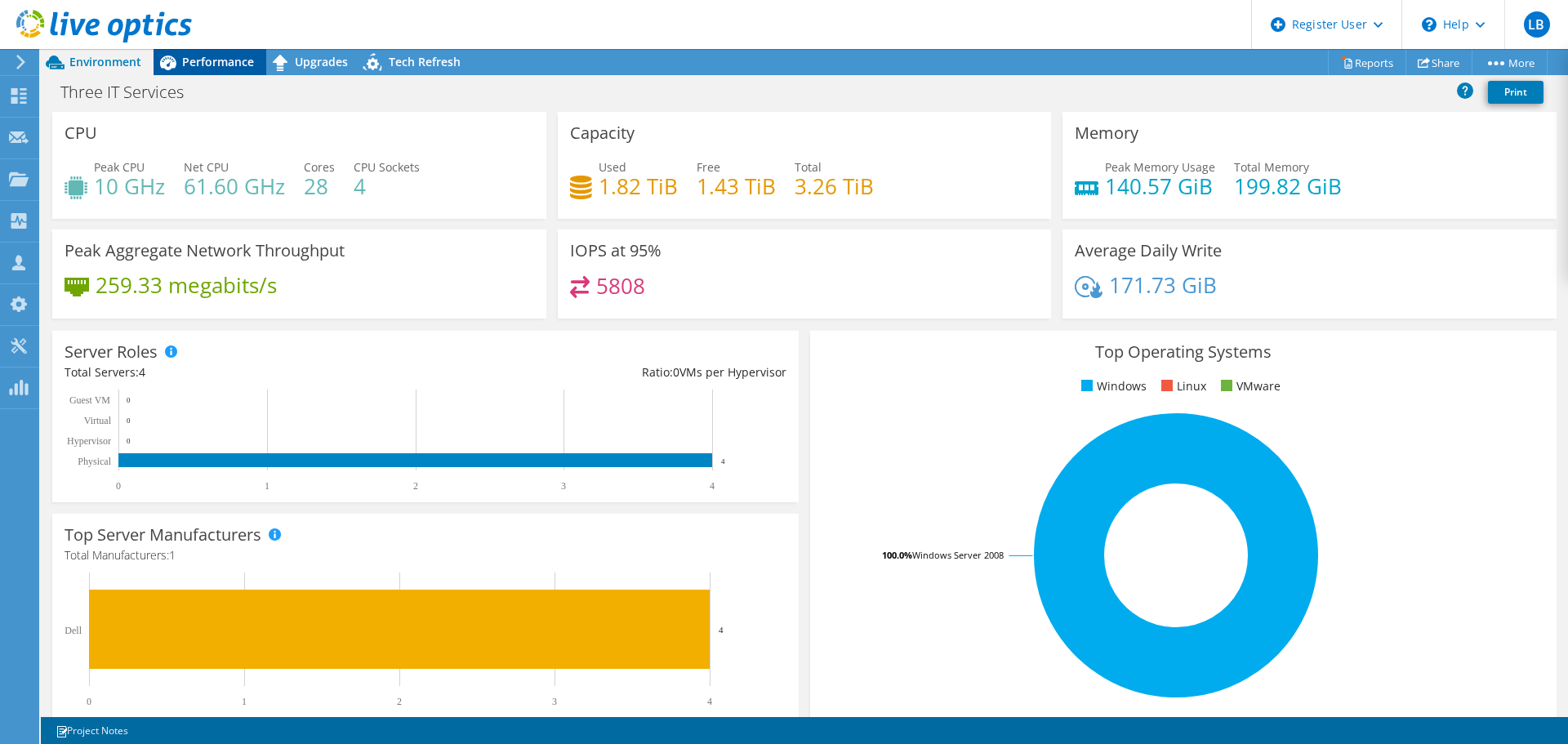
click at [205, 57] on span "Performance" at bounding box center [218, 62] width 71 height 16
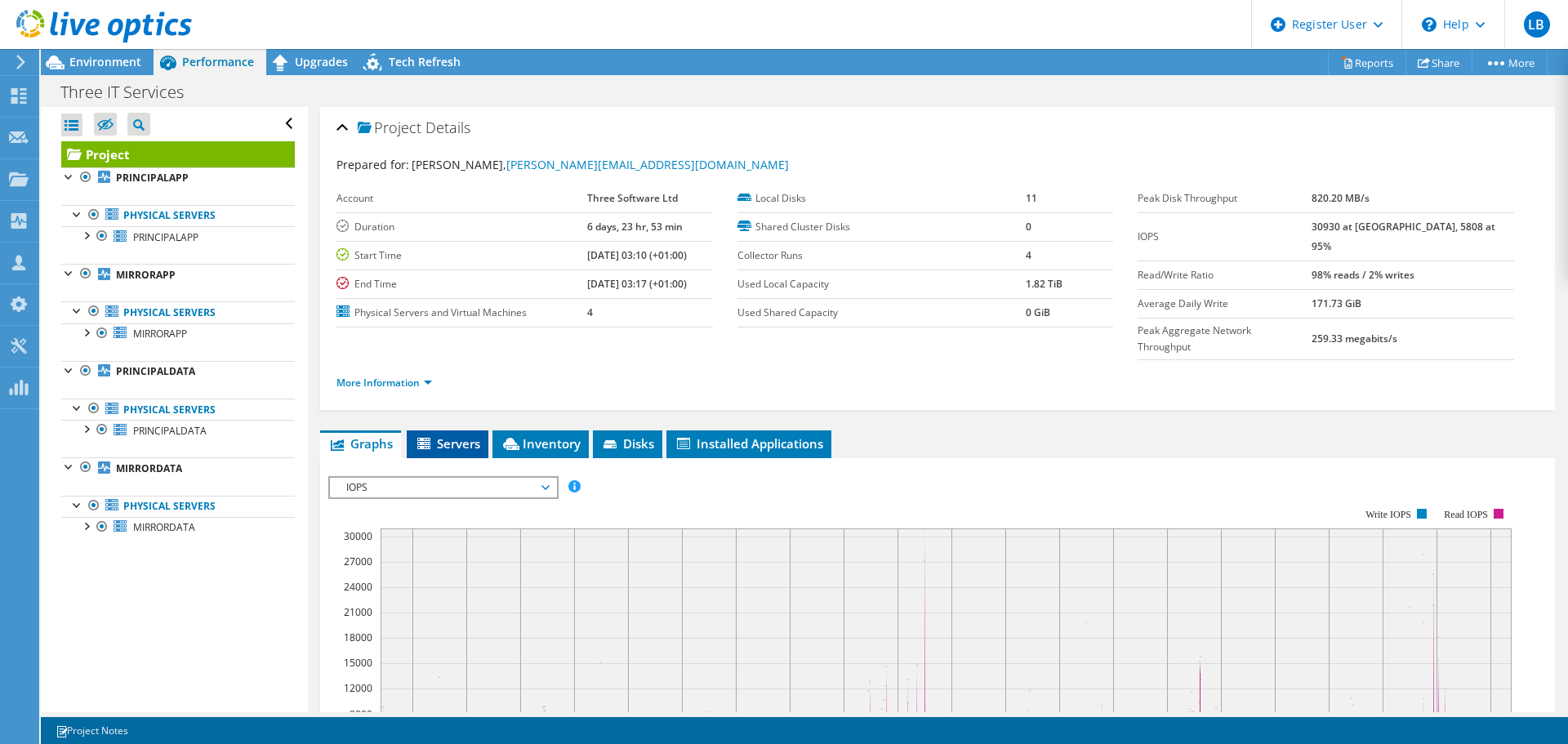
click at [475, 436] on span "Servers" at bounding box center [447, 444] width 66 height 17
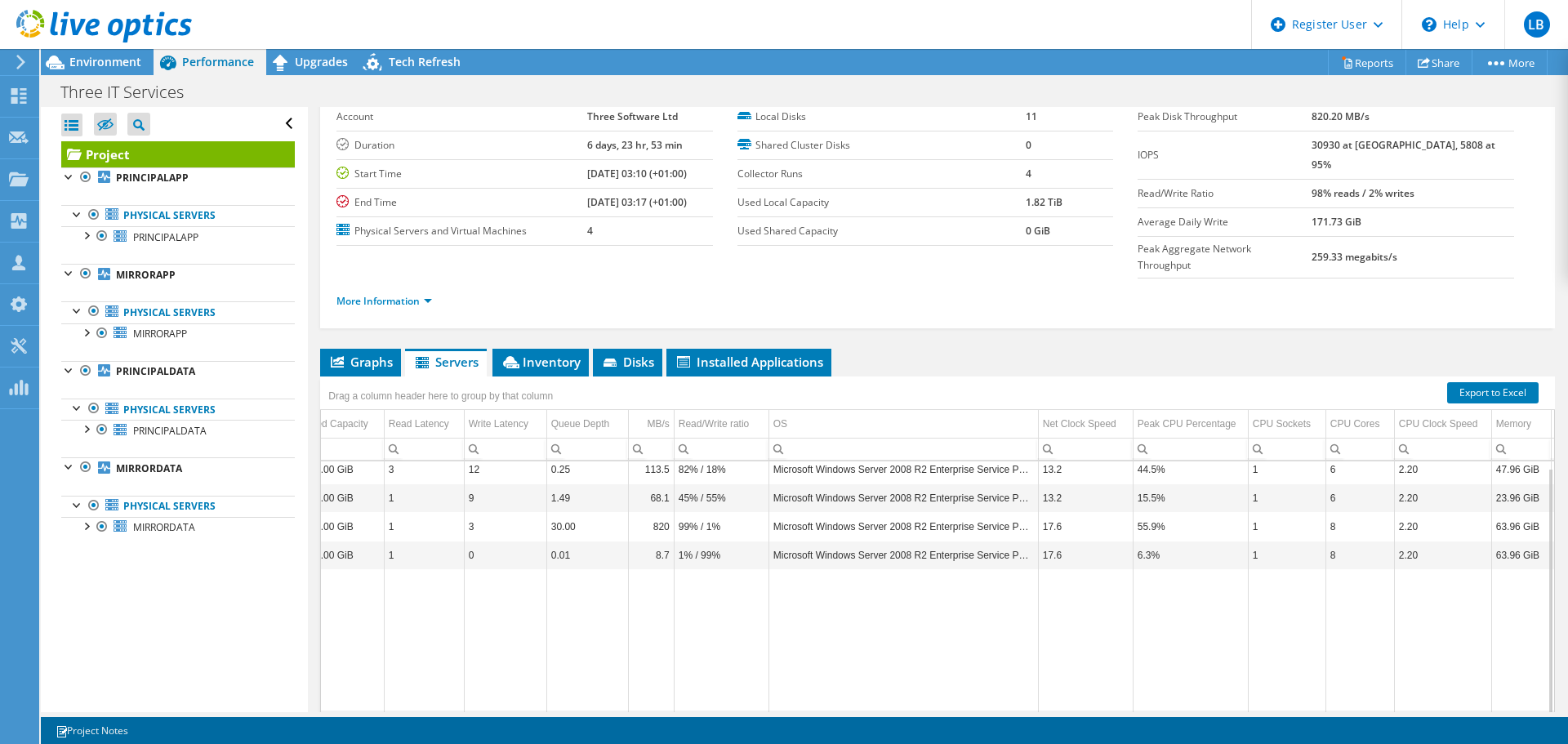
scroll to position [0, 334]
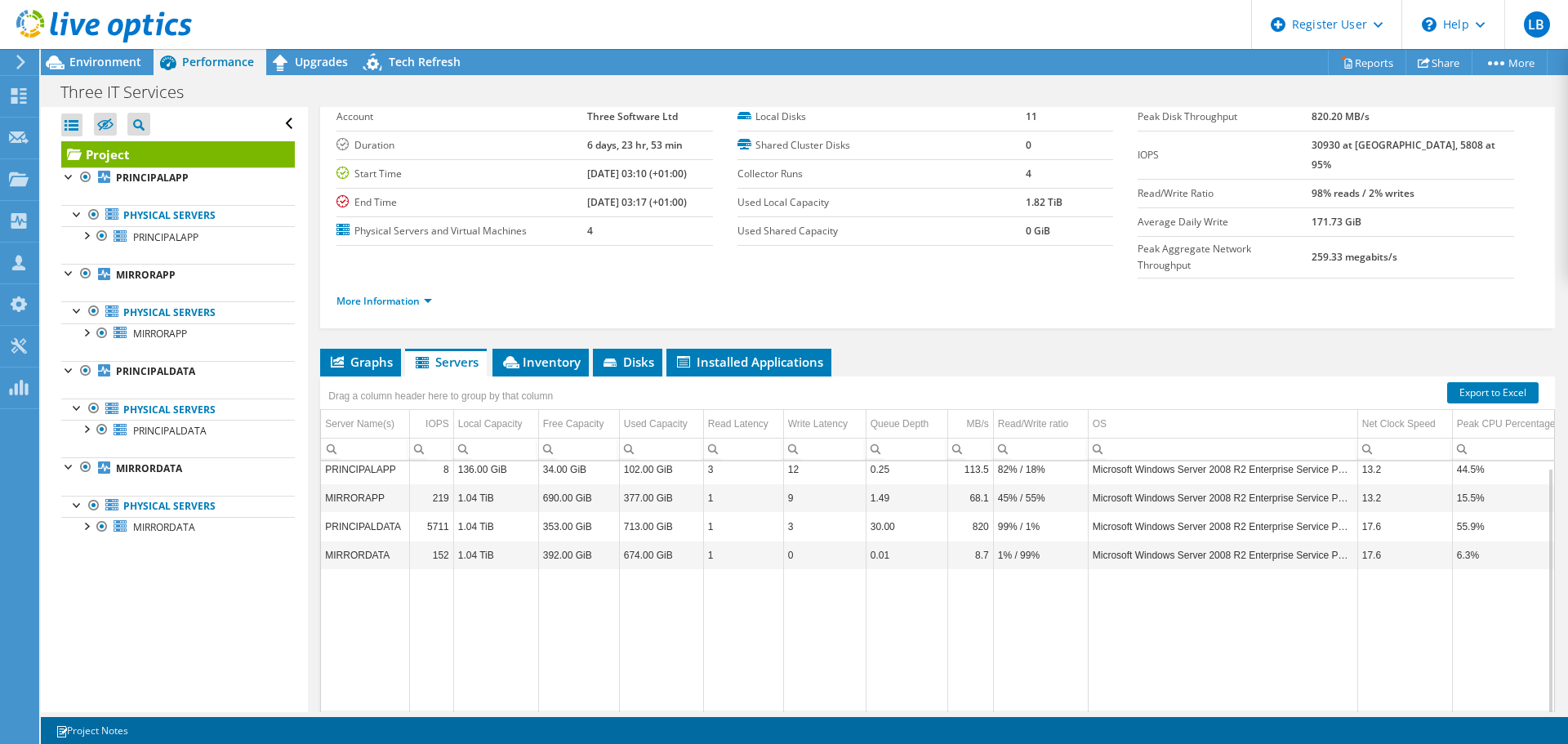
drag, startPoint x: 950, startPoint y: 686, endPoint x: 796, endPoint y: 579, distance: 187.5
click at [883, 669] on body "LB Dell User Liam Binions Liam.Binions@Dell.com Dell My Profile Log Out \n Help…" at bounding box center [784, 372] width 1568 height 744
click at [114, 61] on span "Environment" at bounding box center [106, 62] width 71 height 16
